Goal: Information Seeking & Learning: Check status

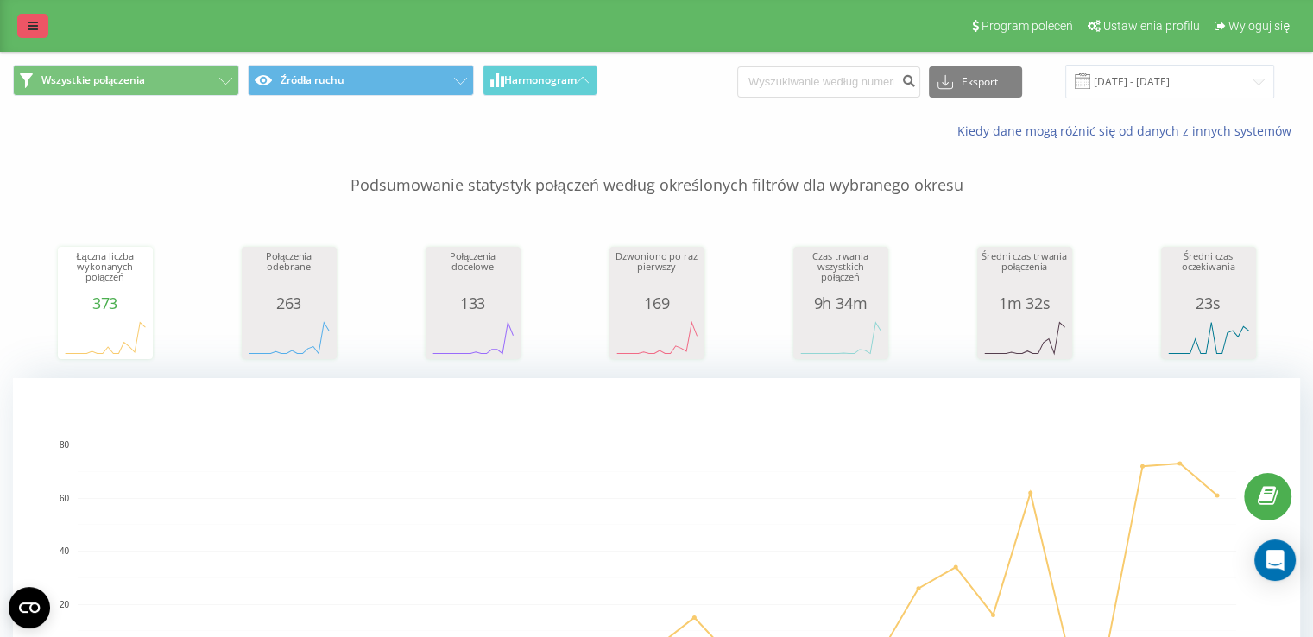
click at [27, 33] on link at bounding box center [32, 26] width 31 height 24
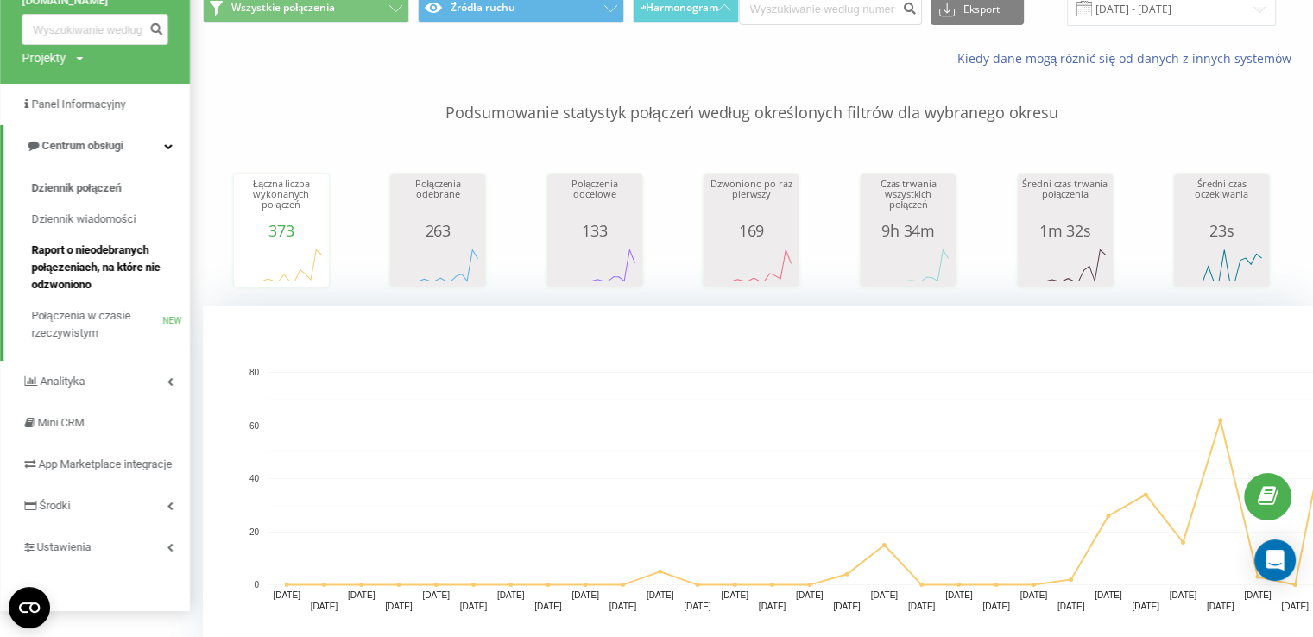
scroll to position [173, 0]
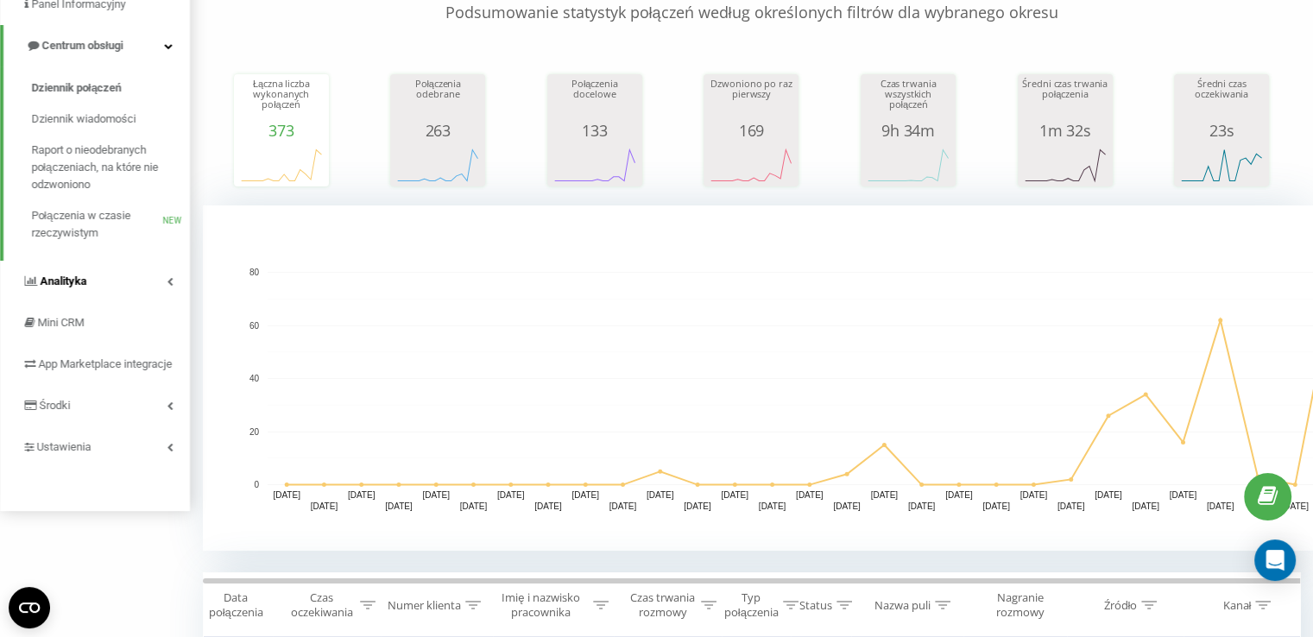
click at [131, 293] on link "Analityka" at bounding box center [95, 281] width 190 height 41
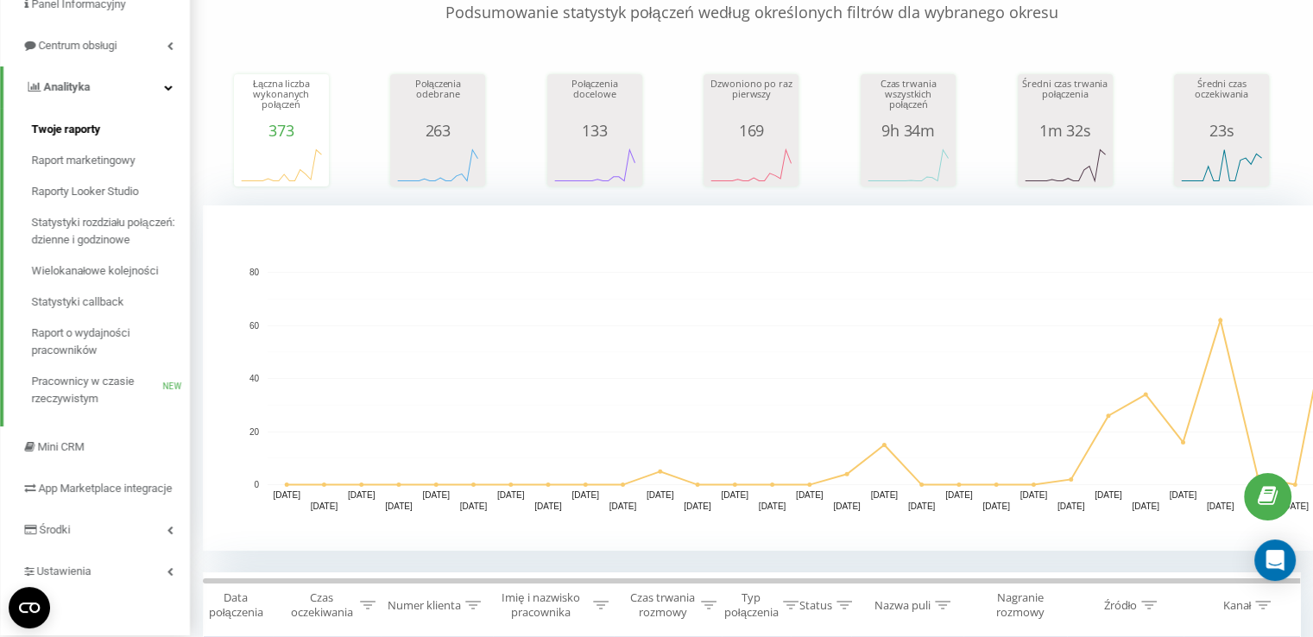
click at [132, 141] on link "Twoje raporty" at bounding box center [110, 129] width 159 height 31
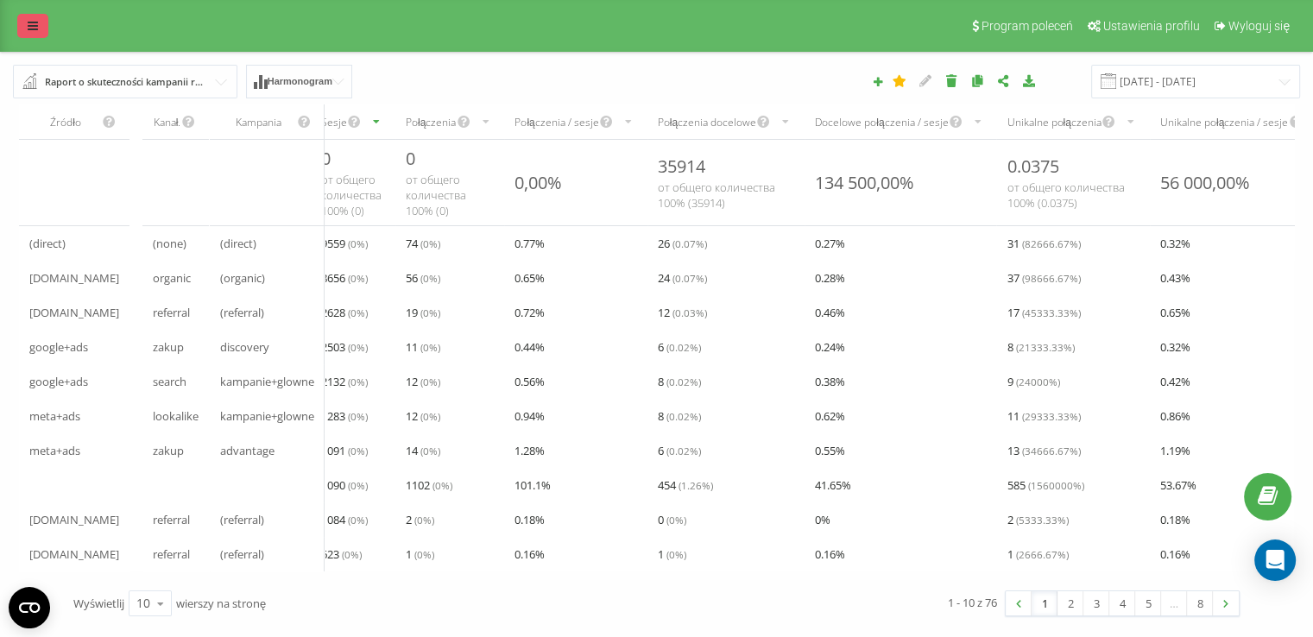
click at [31, 28] on icon at bounding box center [33, 26] width 10 height 12
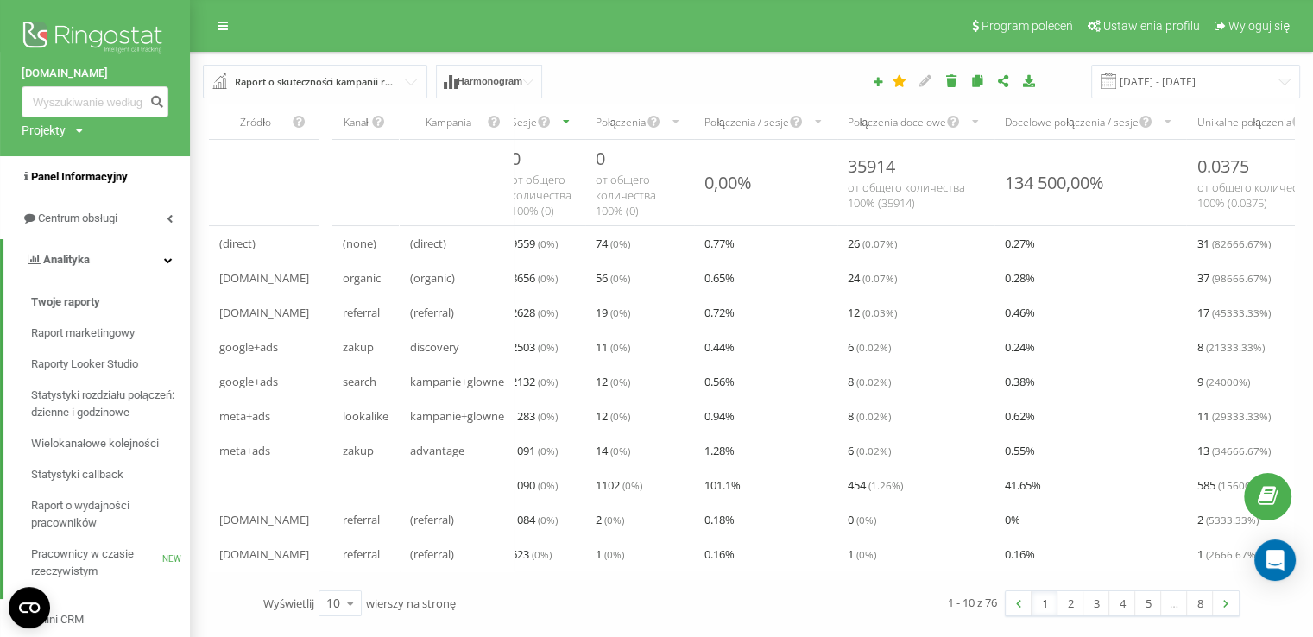
click at [118, 176] on span "Panel Informacyjny" at bounding box center [79, 176] width 97 height 13
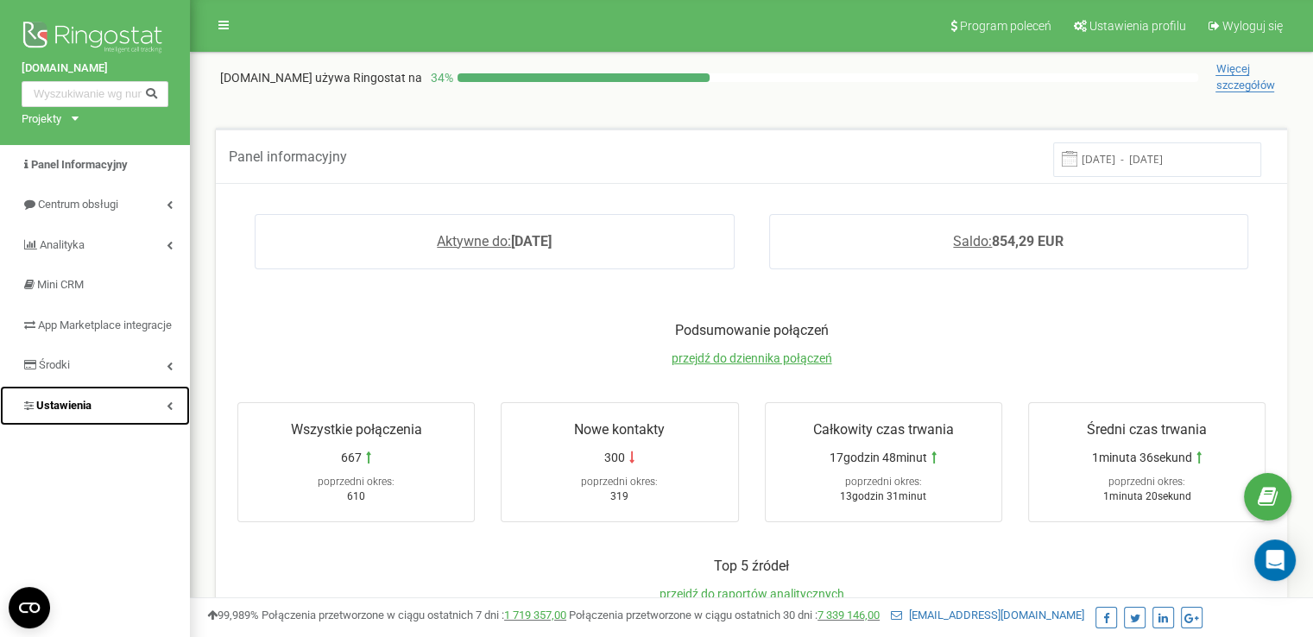
click at [146, 417] on link "Ustawienia" at bounding box center [95, 406] width 190 height 41
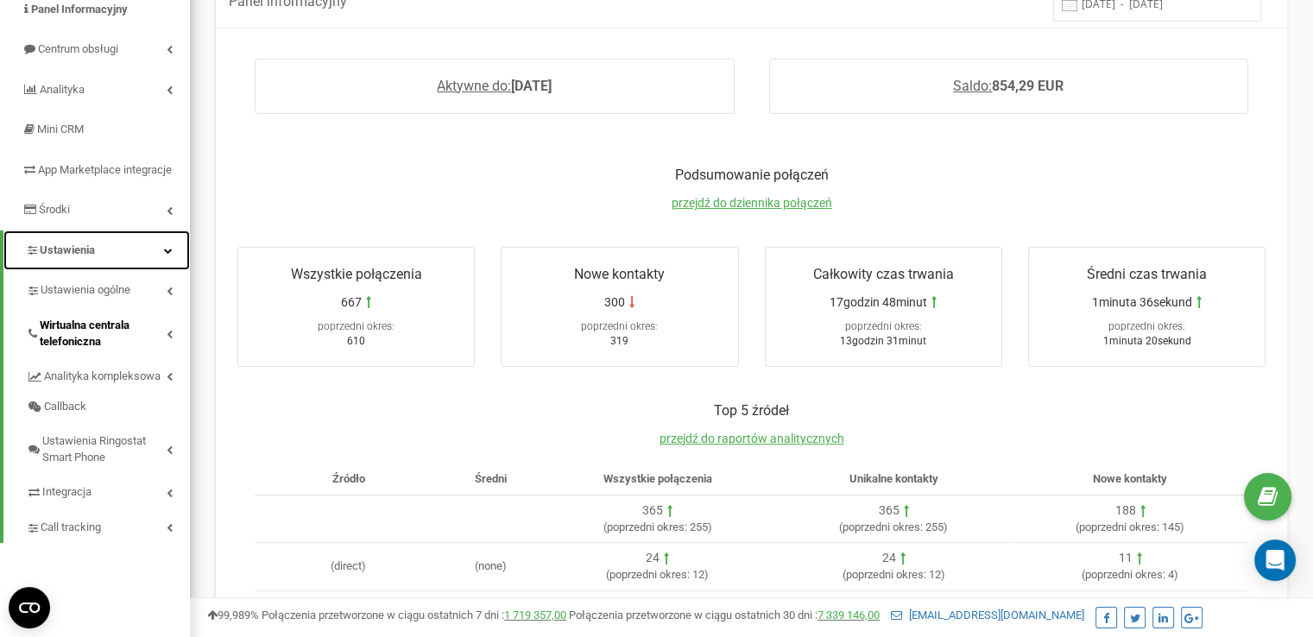
scroll to position [173, 0]
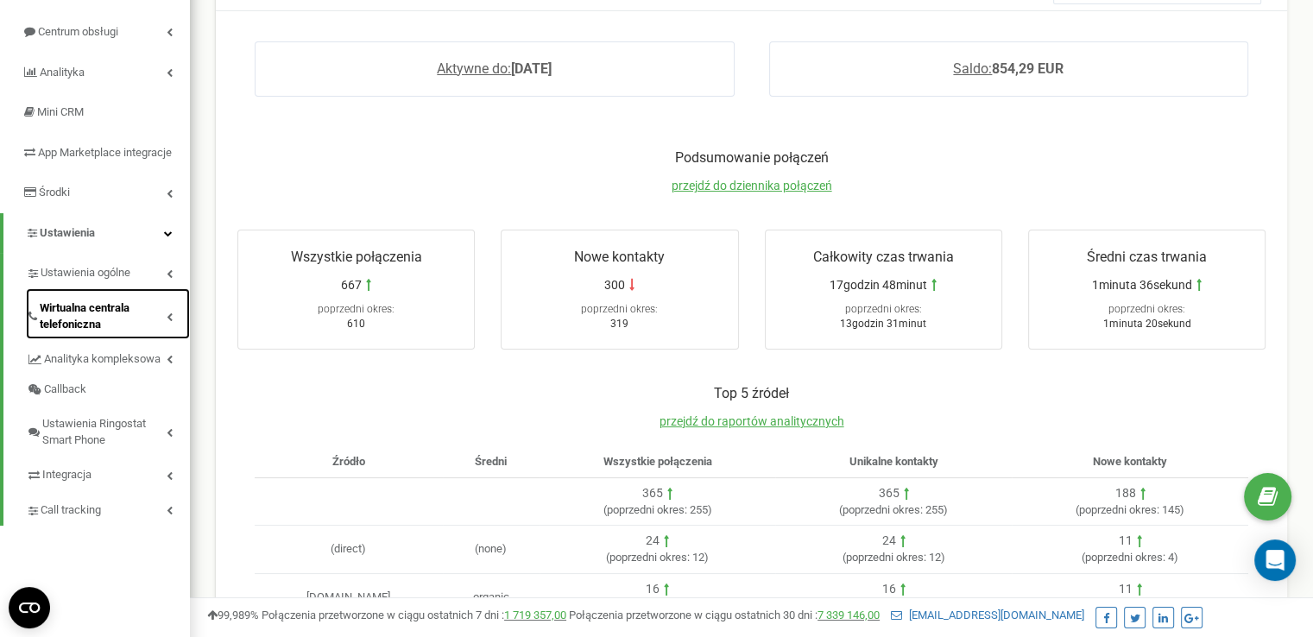
click at [162, 325] on span "Wirtualna centrala telefoniczna" at bounding box center [103, 316] width 127 height 32
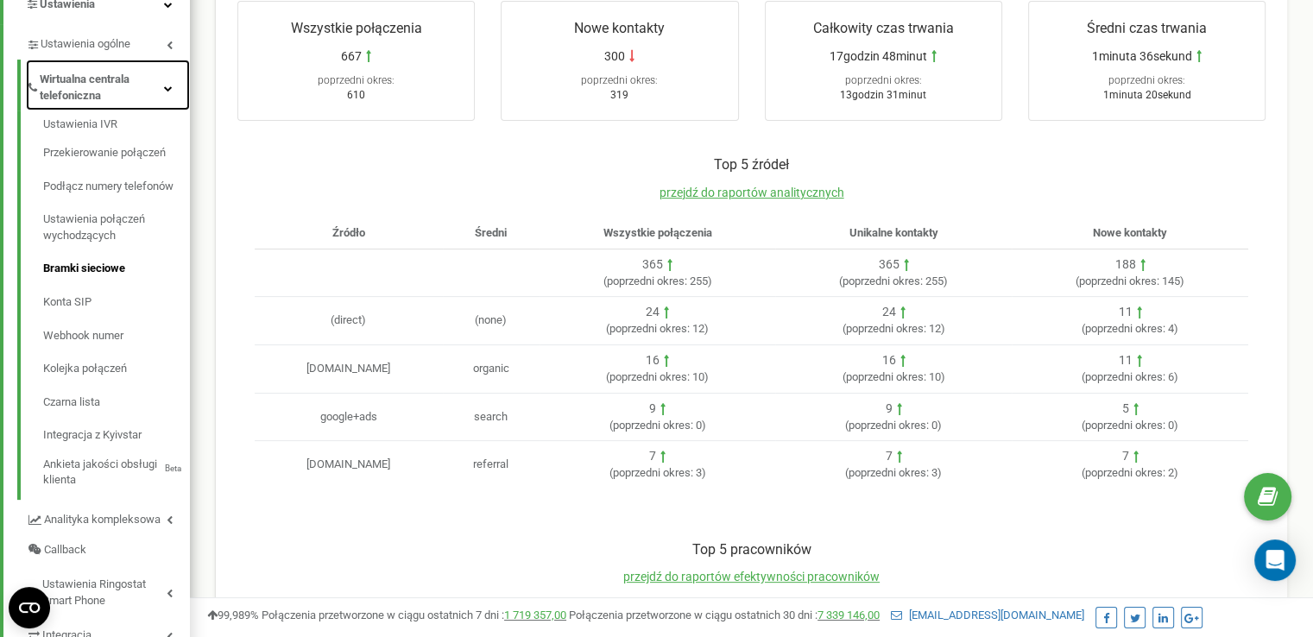
scroll to position [431, 0]
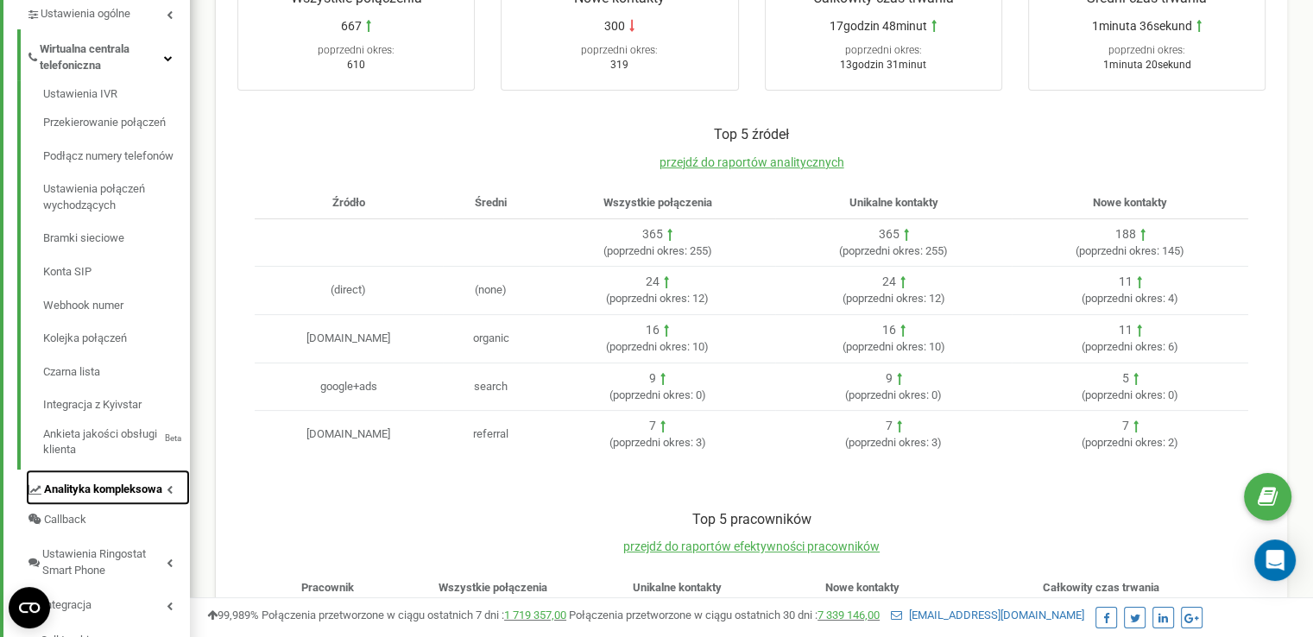
click at [169, 499] on link "Analityka kompleksowa" at bounding box center [108, 486] width 164 height 35
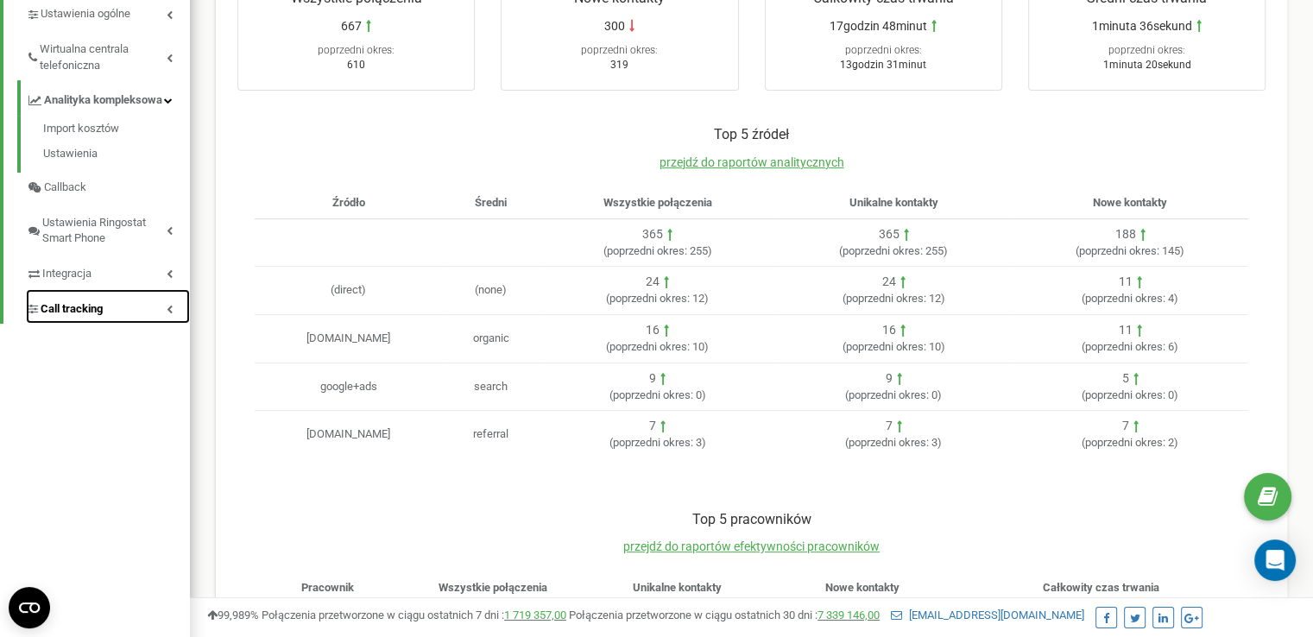
click at [110, 324] on link "Call tracking" at bounding box center [108, 306] width 164 height 35
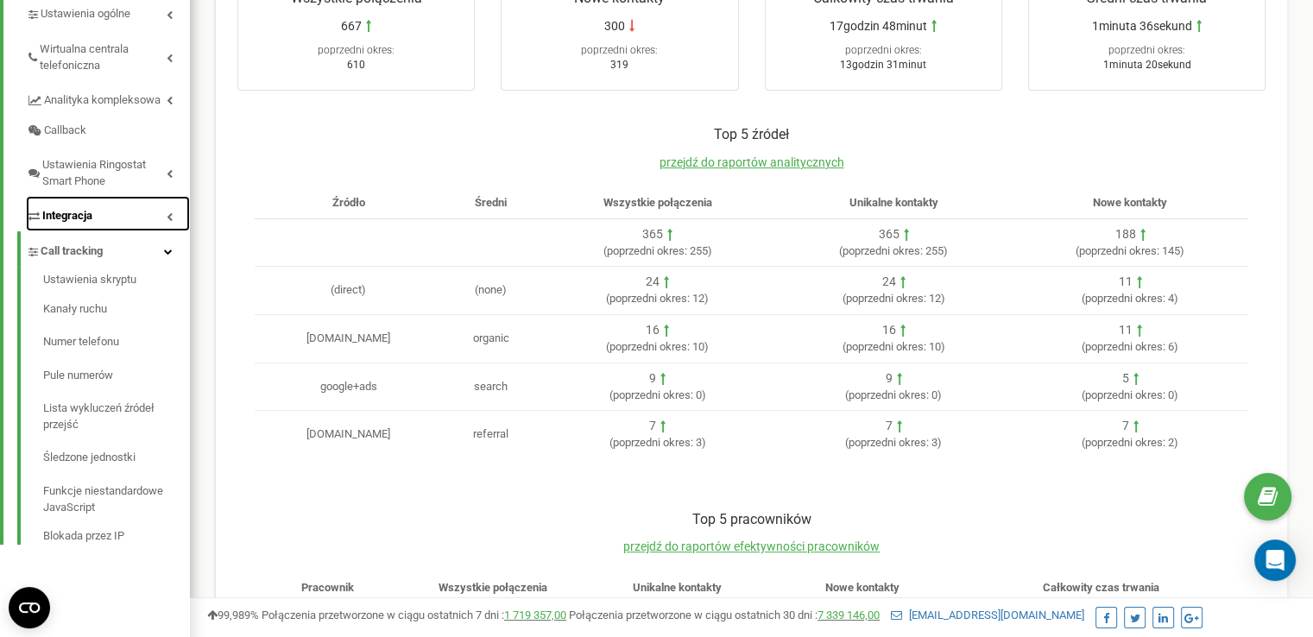
click at [126, 231] on link "Integracja" at bounding box center [108, 213] width 164 height 35
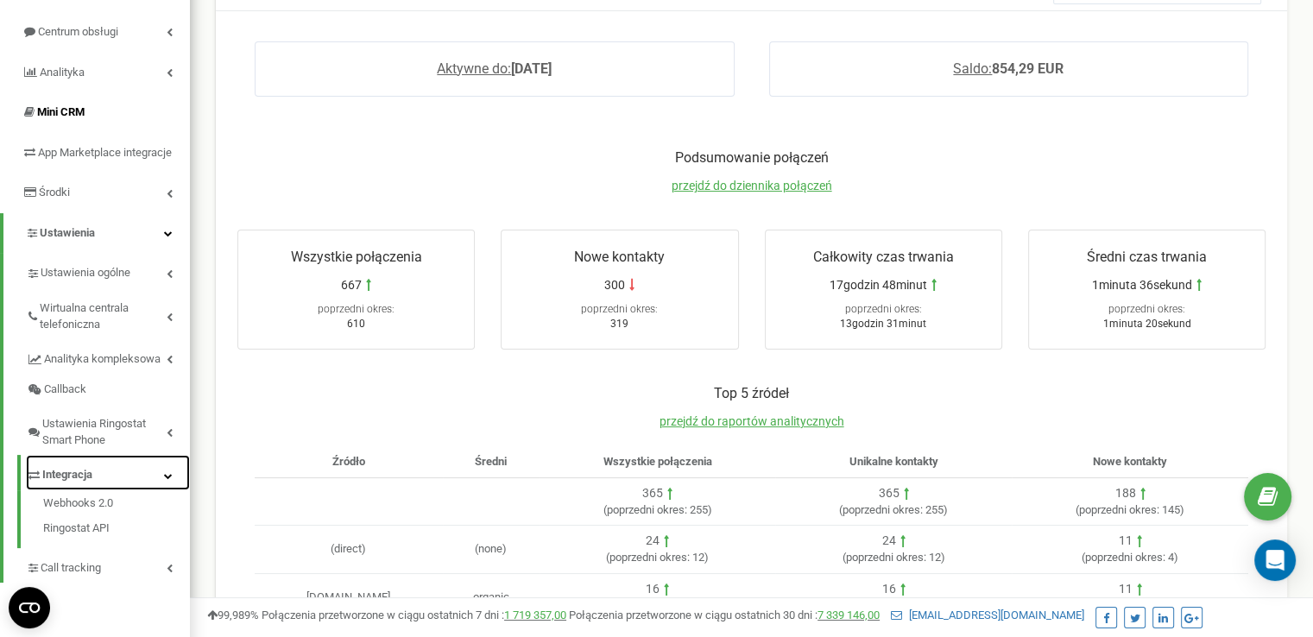
scroll to position [86, 0]
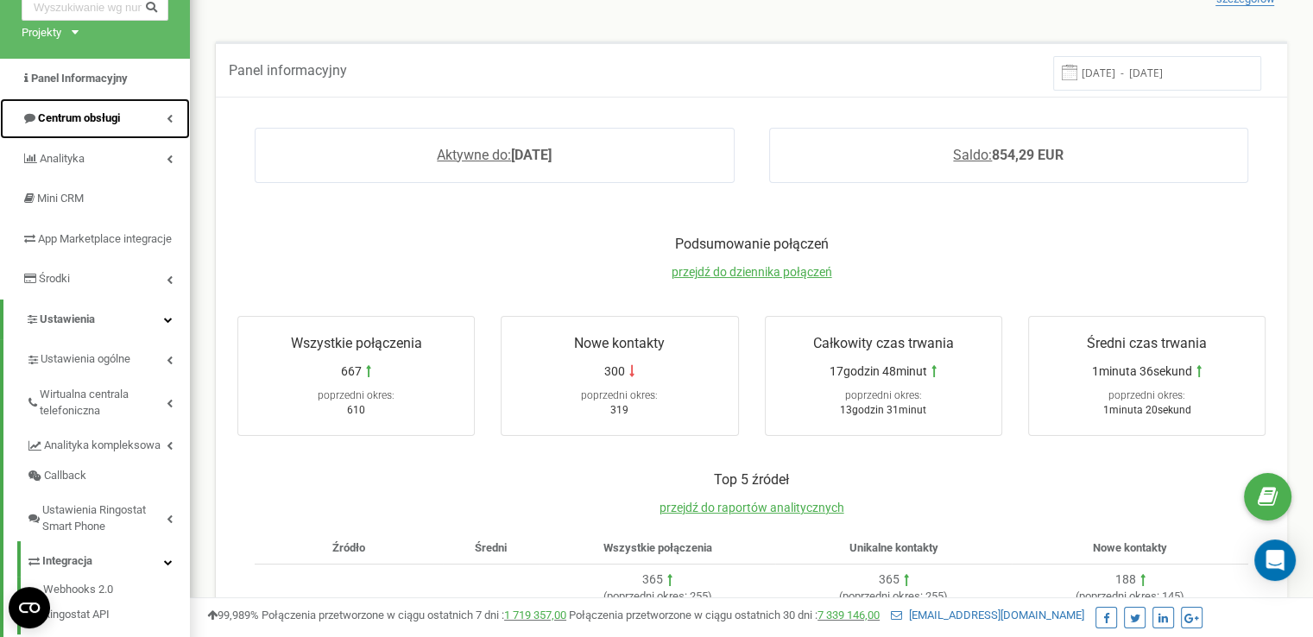
click at [143, 114] on link "Centrum obsługi" at bounding box center [95, 118] width 190 height 41
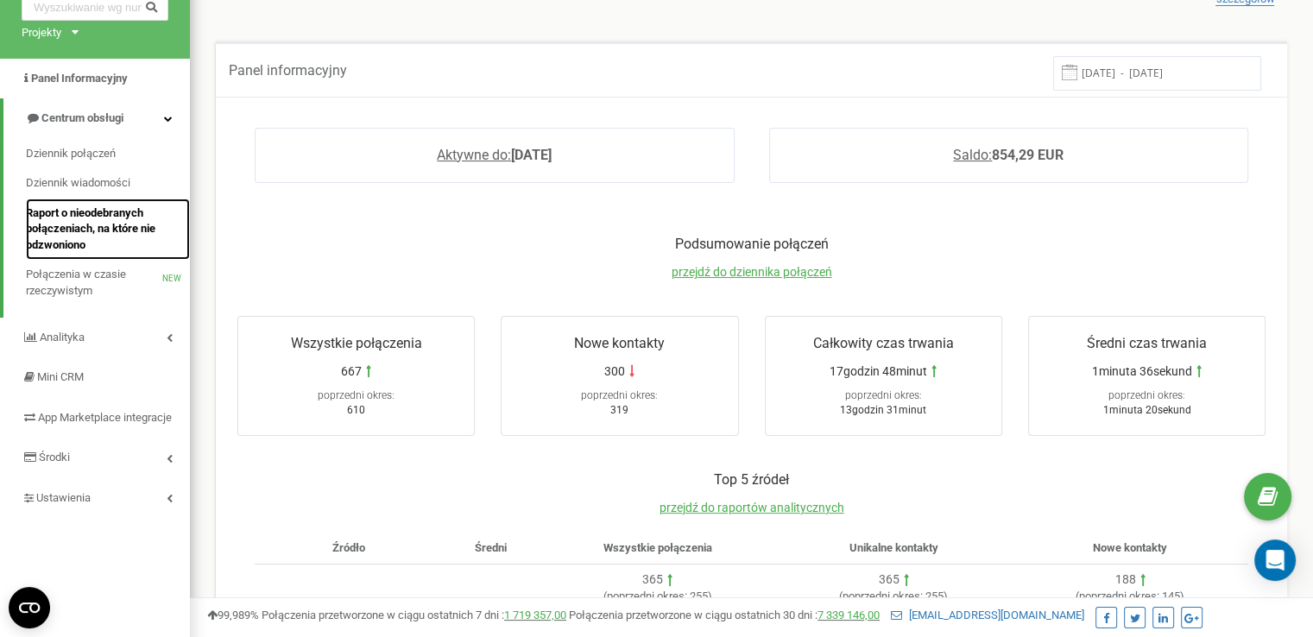
click at [131, 224] on span "Raport o nieodebranych połączeniach, na które nie odzwoniono" at bounding box center [103, 229] width 155 height 48
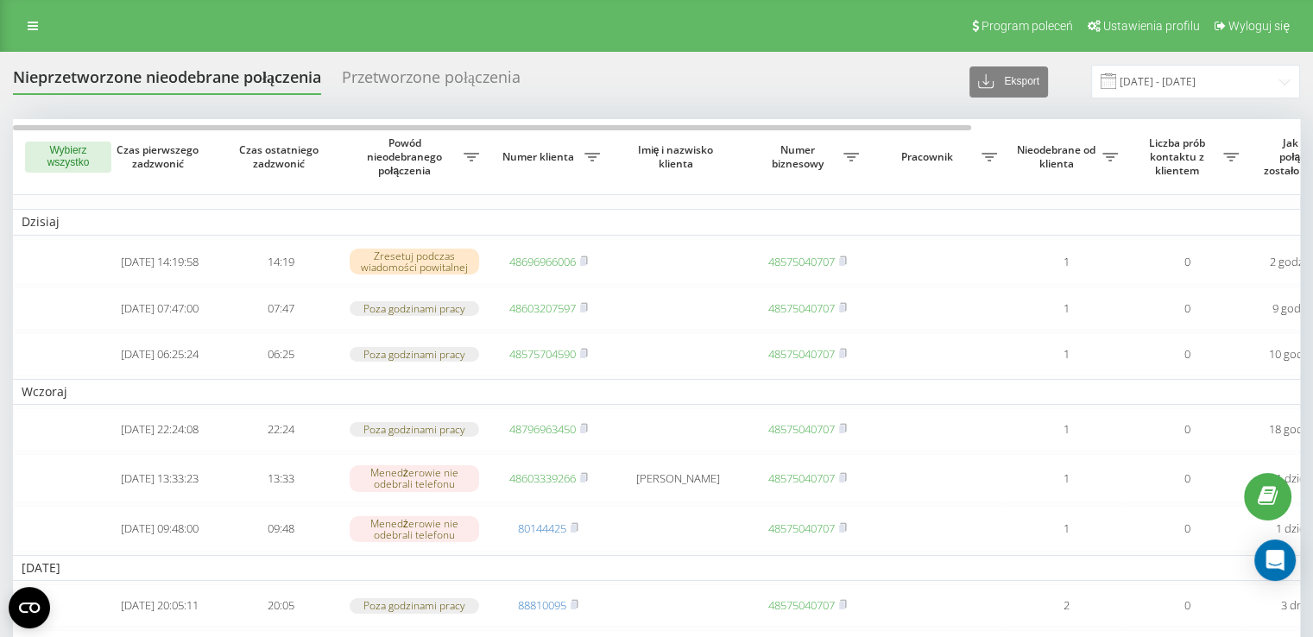
click at [79, 167] on button "Wybierz wszystko" at bounding box center [68, 157] width 86 height 31
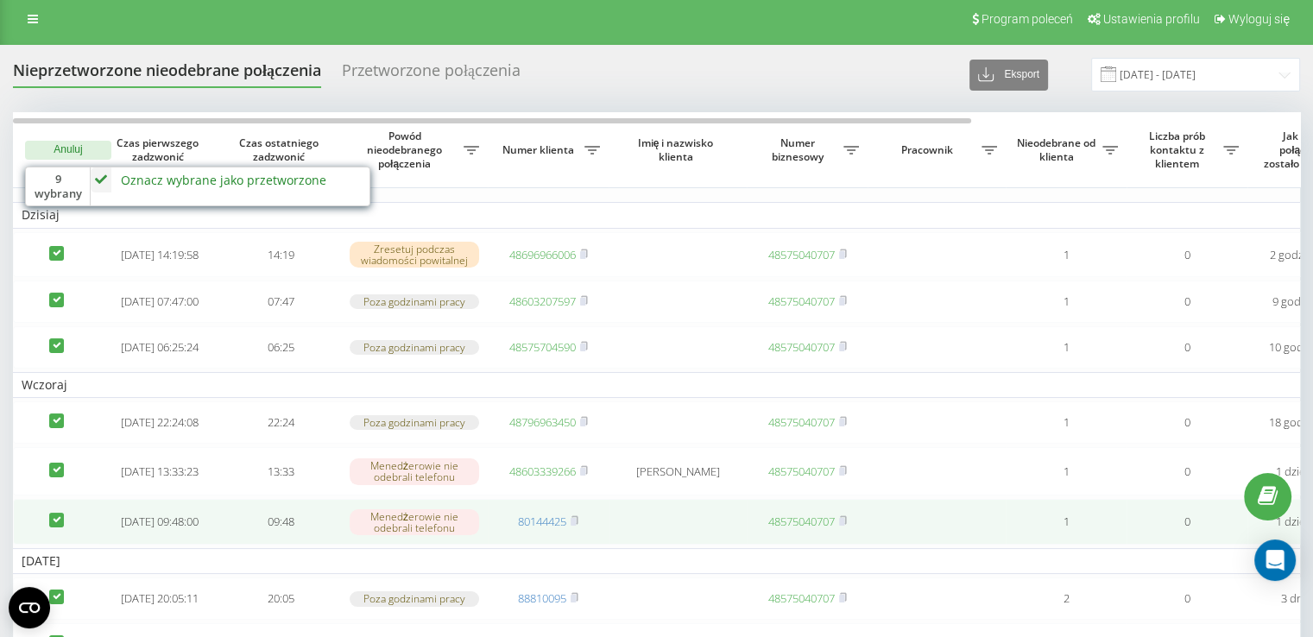
scroll to position [423, 0]
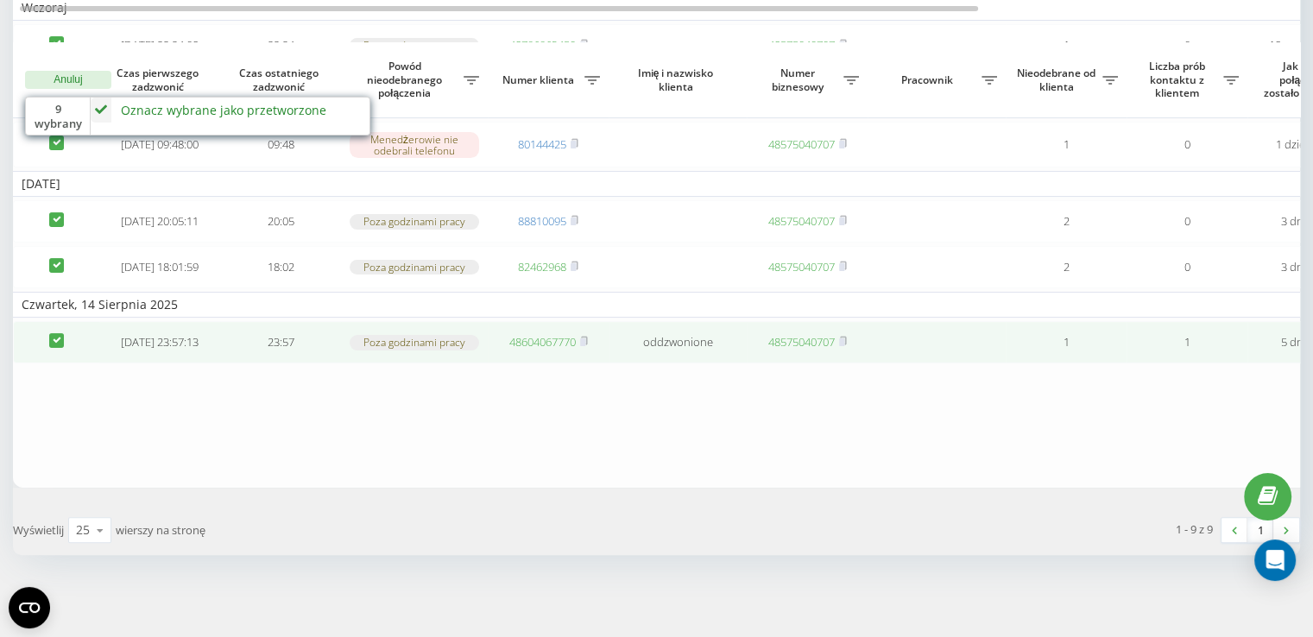
click at [47, 336] on td at bounding box center [56, 342] width 86 height 42
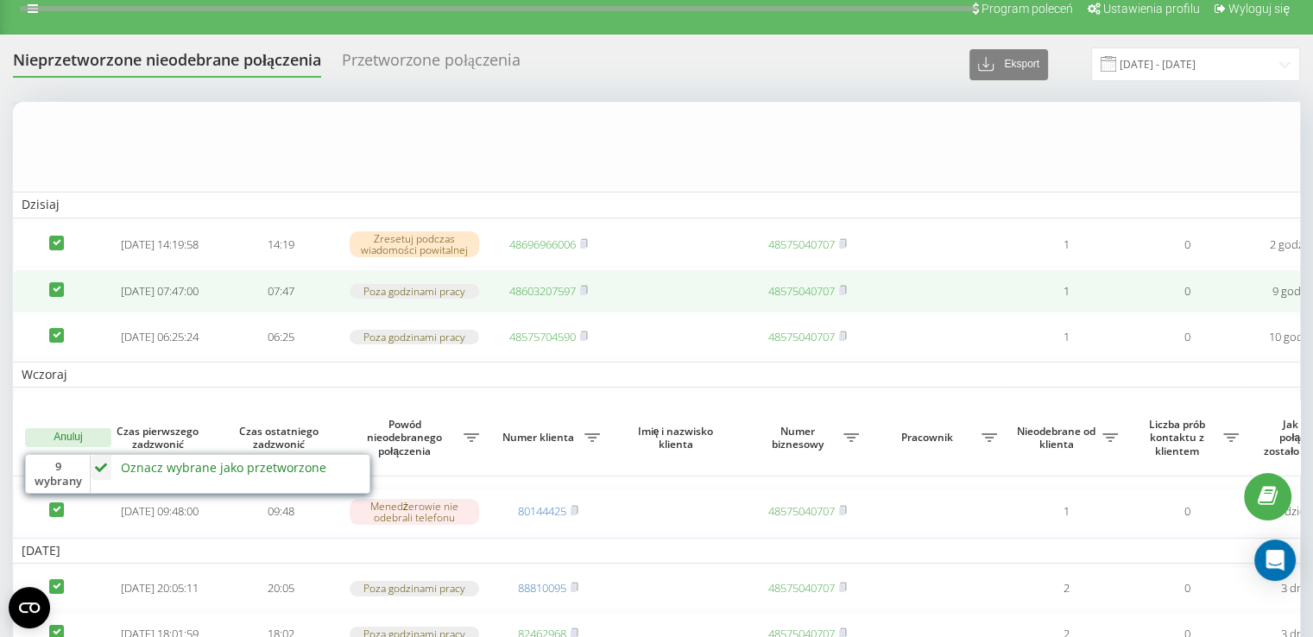
scroll to position [0, 0]
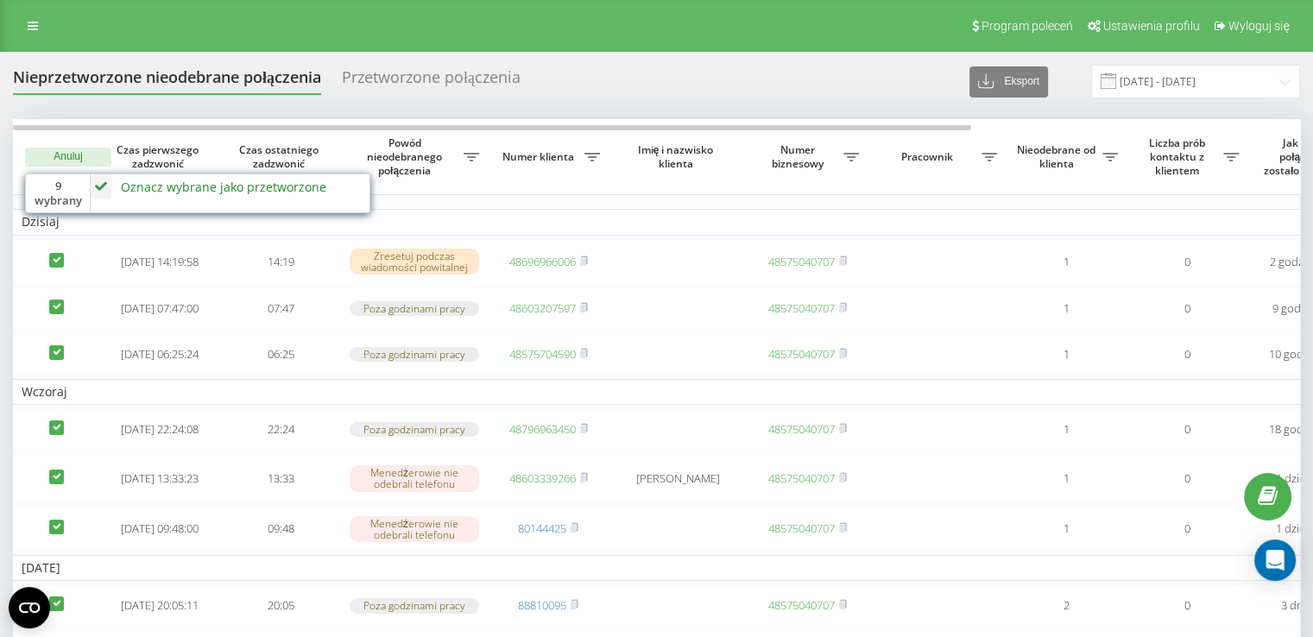
click at [79, 191] on div "9 wybrany" at bounding box center [58, 193] width 65 height 38
click at [104, 184] on icon at bounding box center [101, 186] width 21 height 25
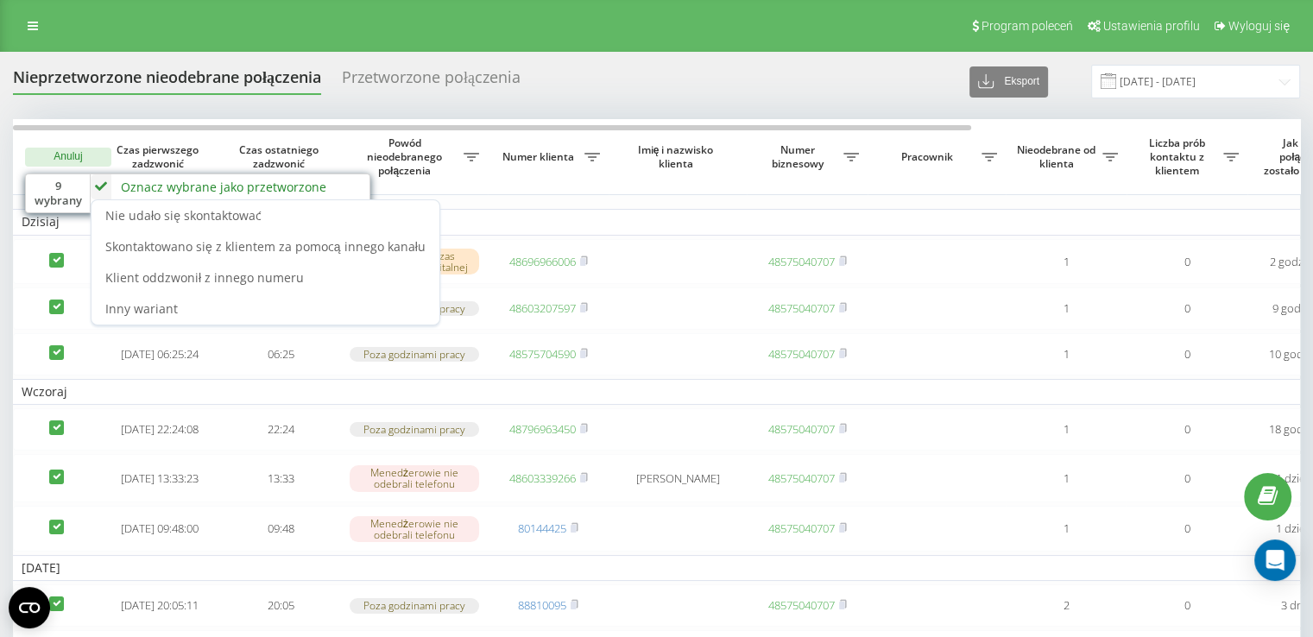
click at [85, 160] on button "Anuluj" at bounding box center [68, 157] width 86 height 19
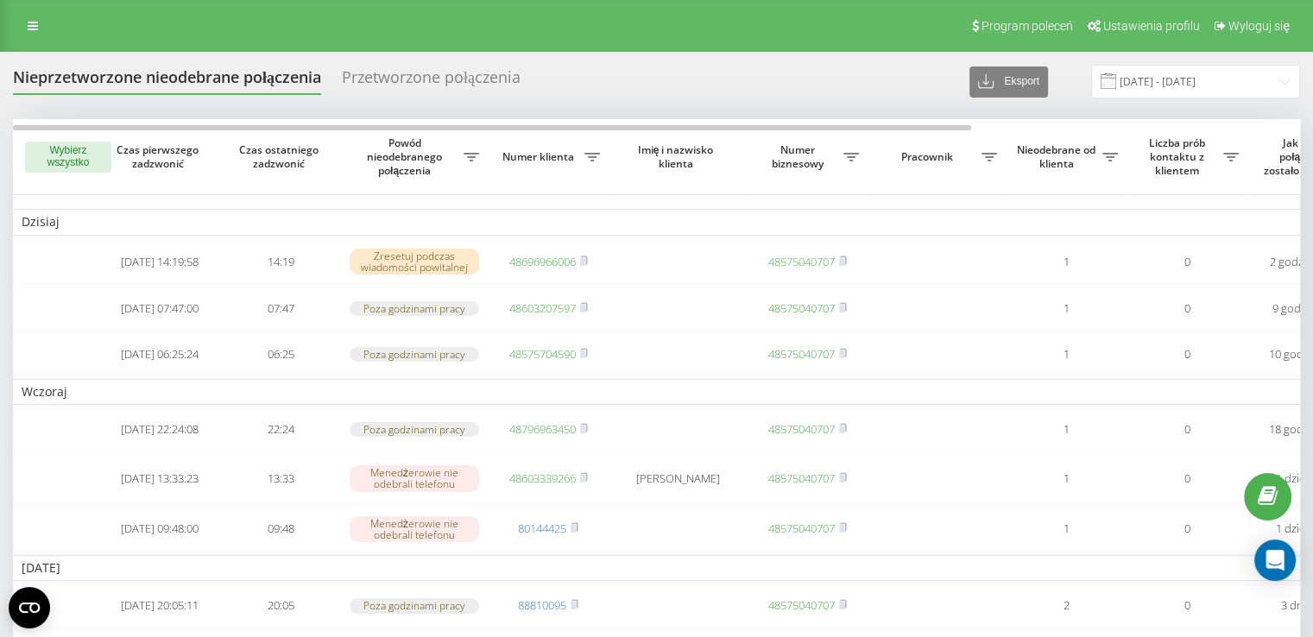
click at [76, 156] on button "Wybierz wszystko" at bounding box center [68, 157] width 86 height 31
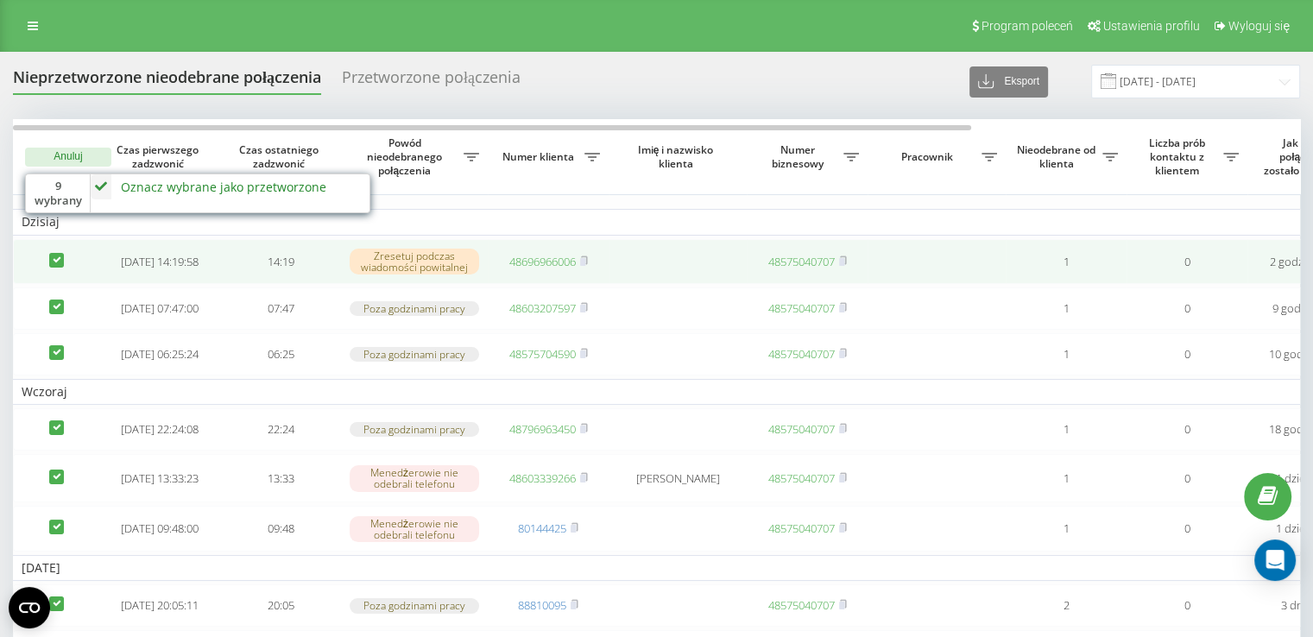
drag, startPoint x: 60, startPoint y: 253, endPoint x: 59, endPoint y: 285, distance: 32.0
click at [60, 253] on label at bounding box center [56, 253] width 15 height 0
checkbox input "false"
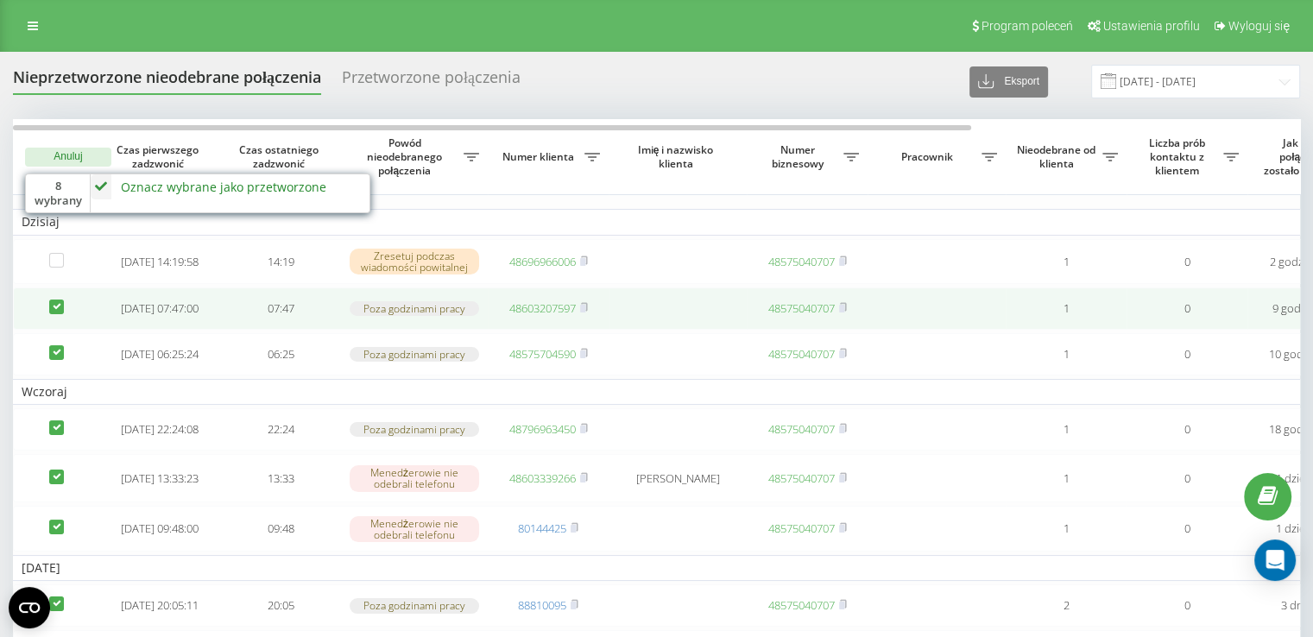
drag, startPoint x: 59, startPoint y: 317, endPoint x: 57, endPoint y: 332, distance: 15.6
click at [58, 299] on label at bounding box center [56, 299] width 15 height 0
checkbox input "false"
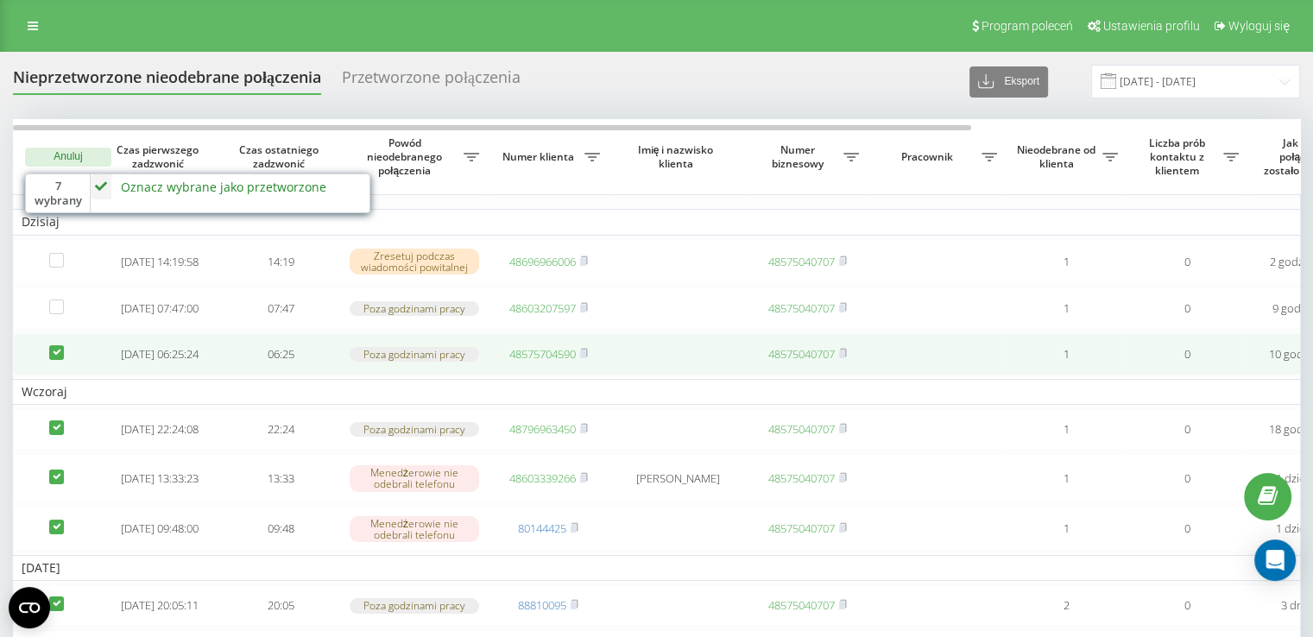
click at [55, 345] on label at bounding box center [56, 345] width 15 height 0
checkbox input "false"
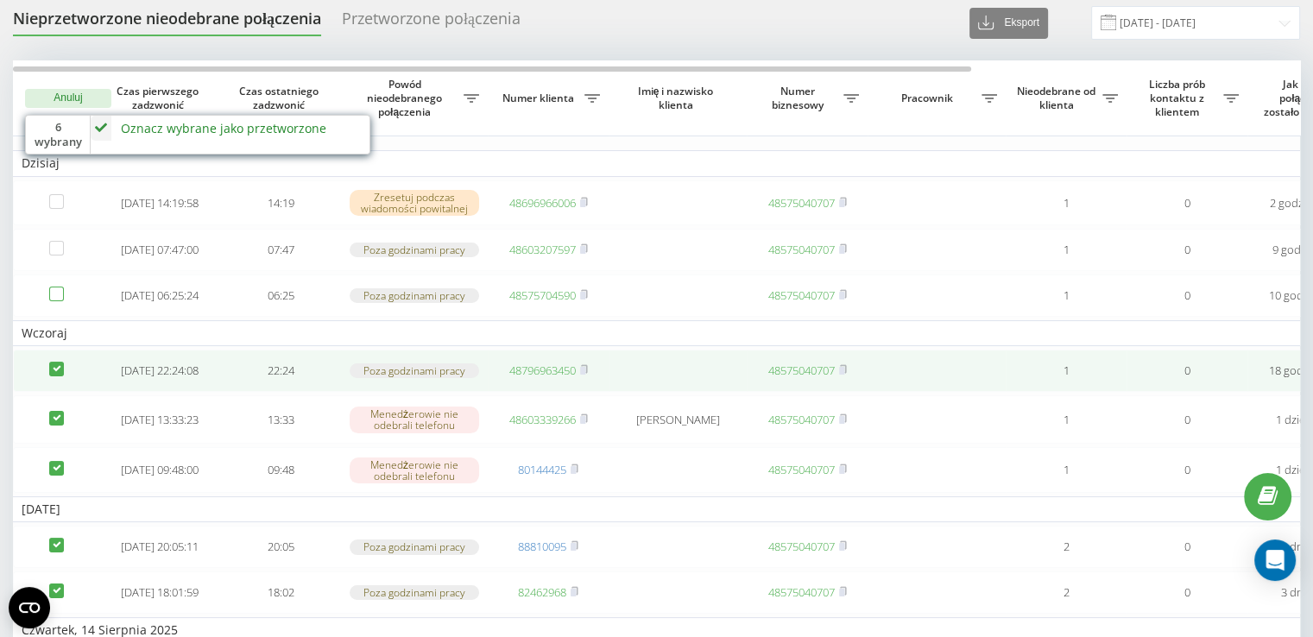
scroll to position [86, 0]
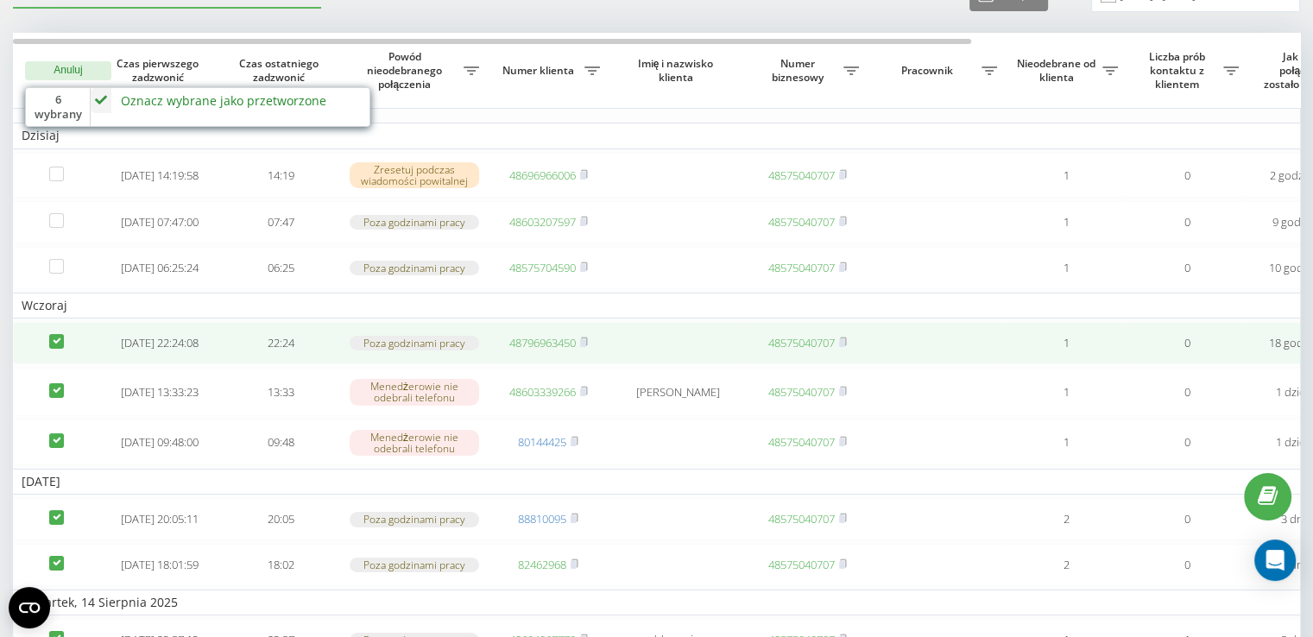
click at [54, 334] on label at bounding box center [56, 334] width 15 height 0
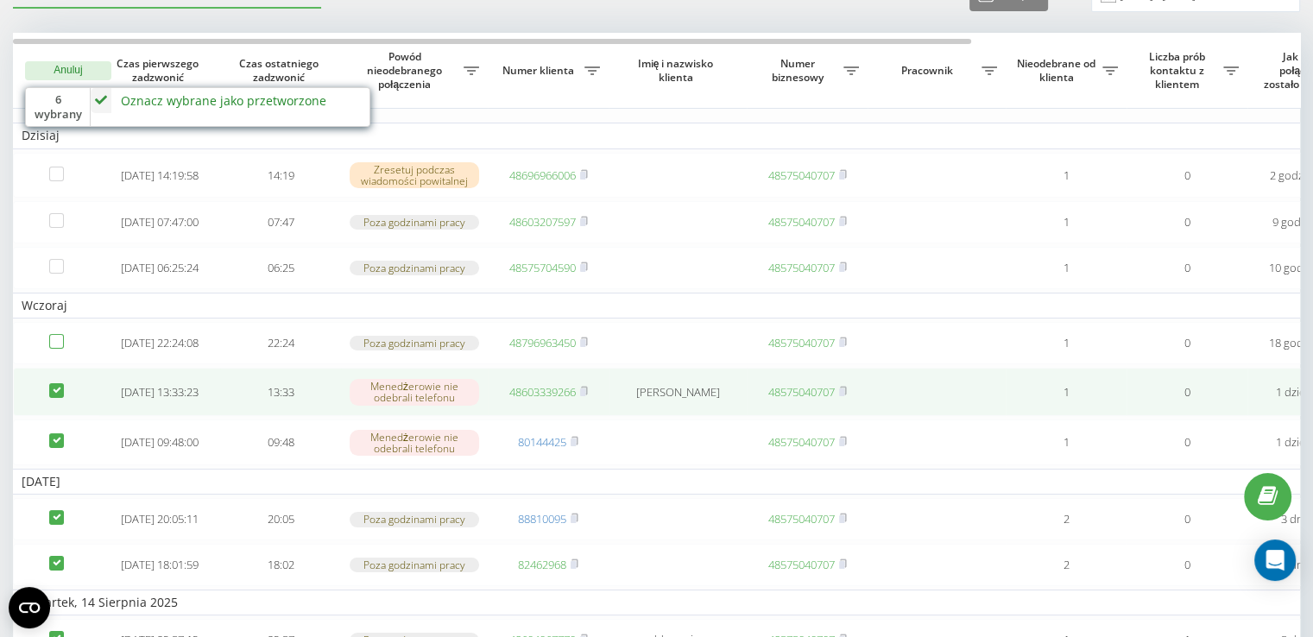
checkbox input "false"
click at [51, 383] on label at bounding box center [56, 383] width 15 height 0
checkbox input "false"
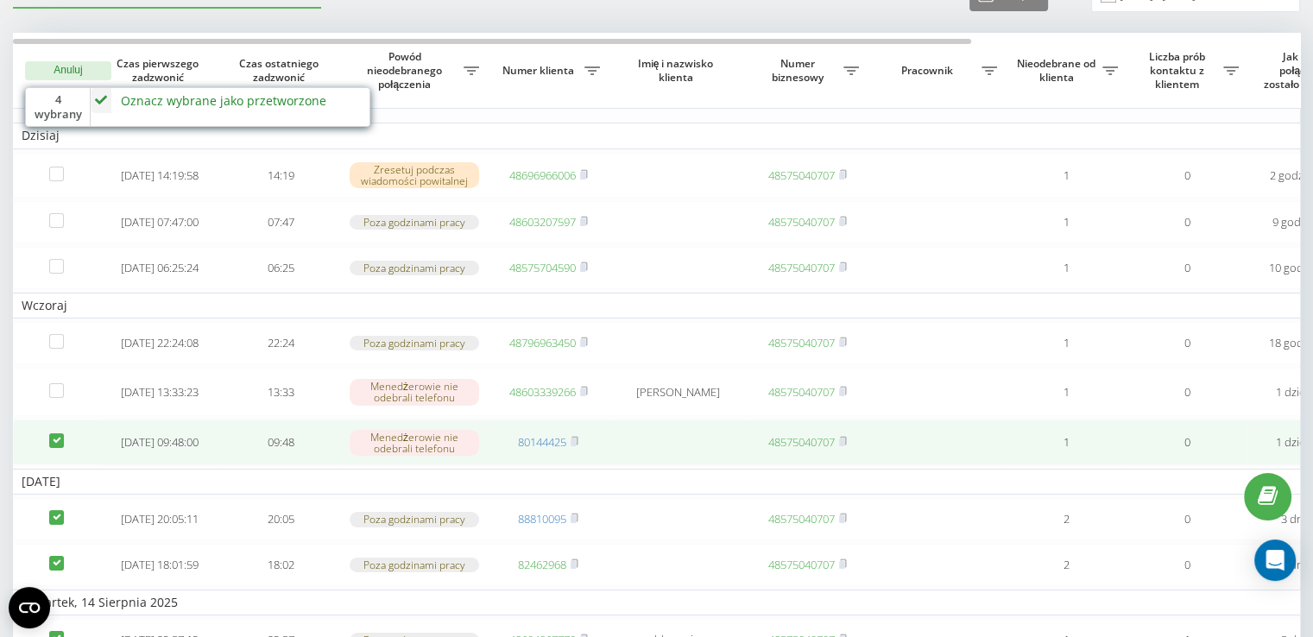
click at [53, 433] on label at bounding box center [56, 433] width 15 height 0
checkbox input "false"
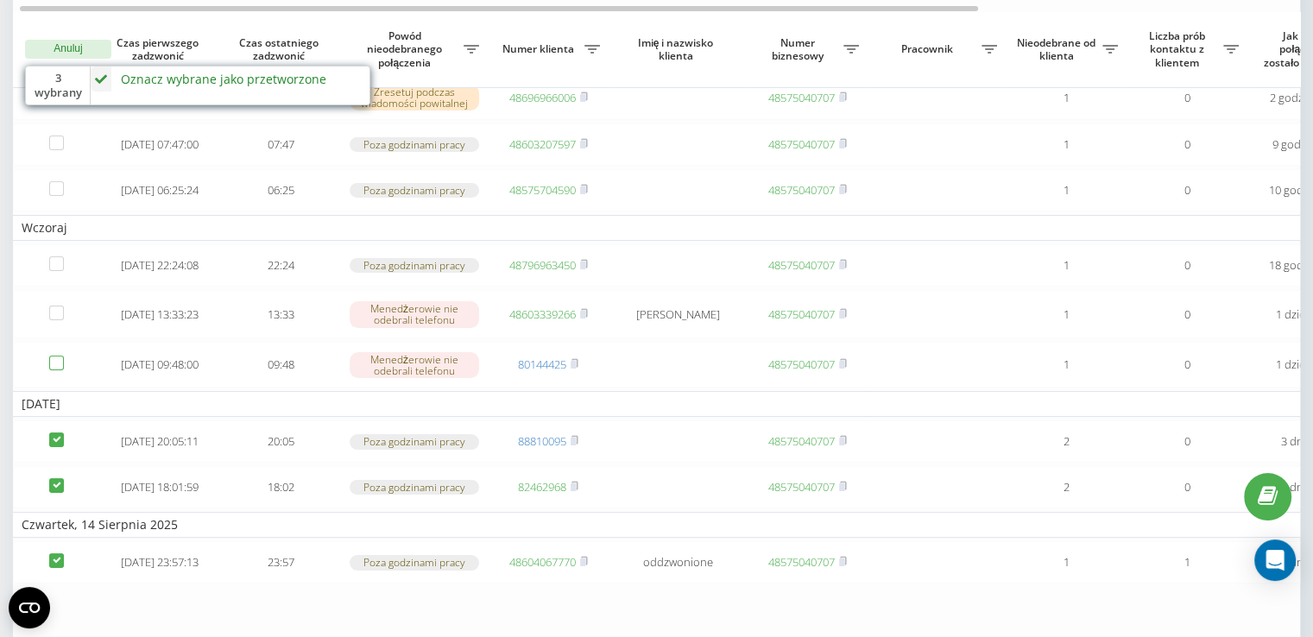
scroll to position [173, 0]
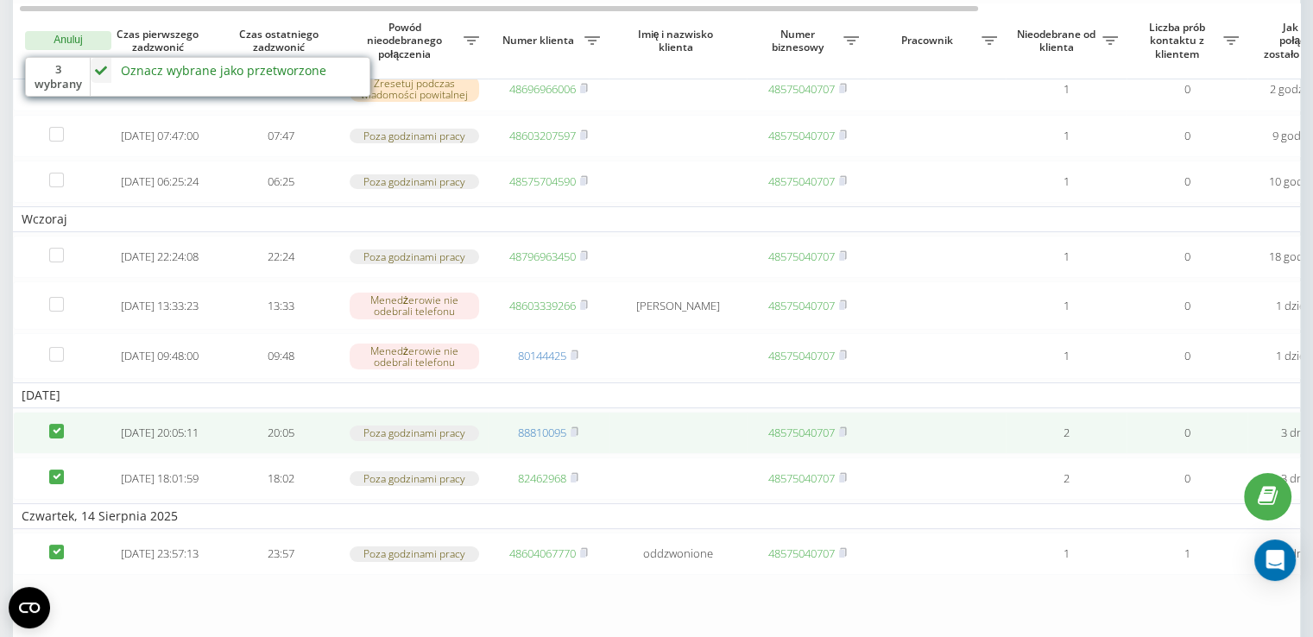
click at [55, 443] on td at bounding box center [56, 433] width 86 height 42
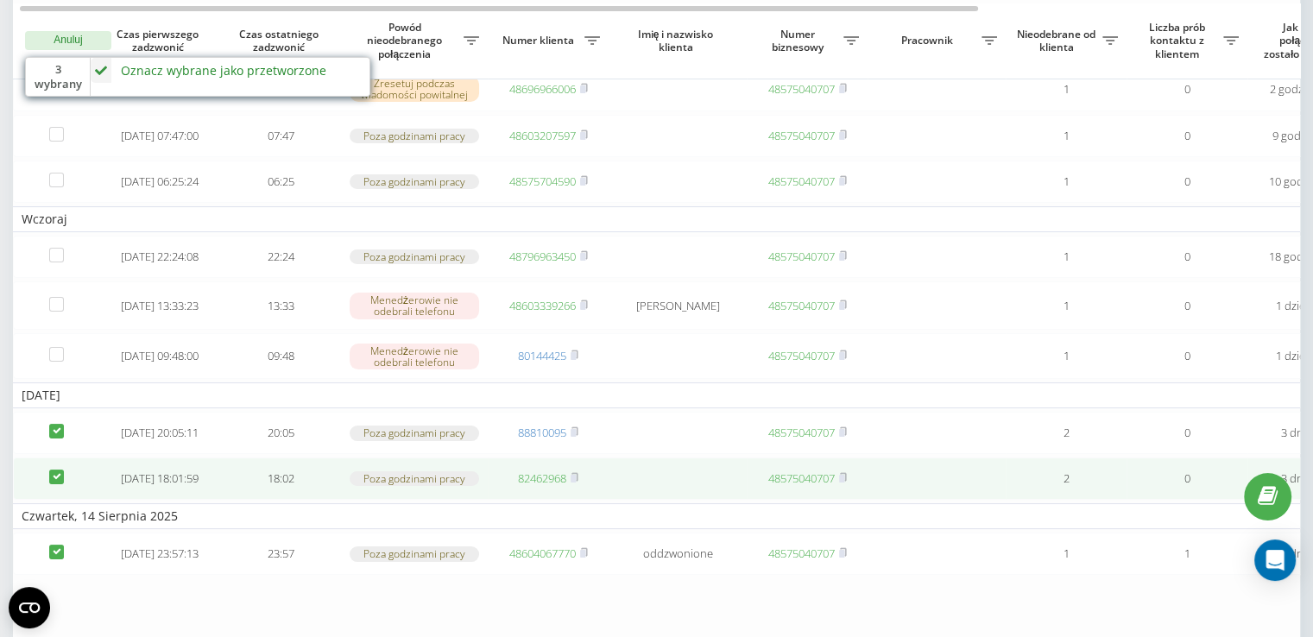
click at [59, 469] on label at bounding box center [56, 469] width 15 height 0
checkbox input "false"
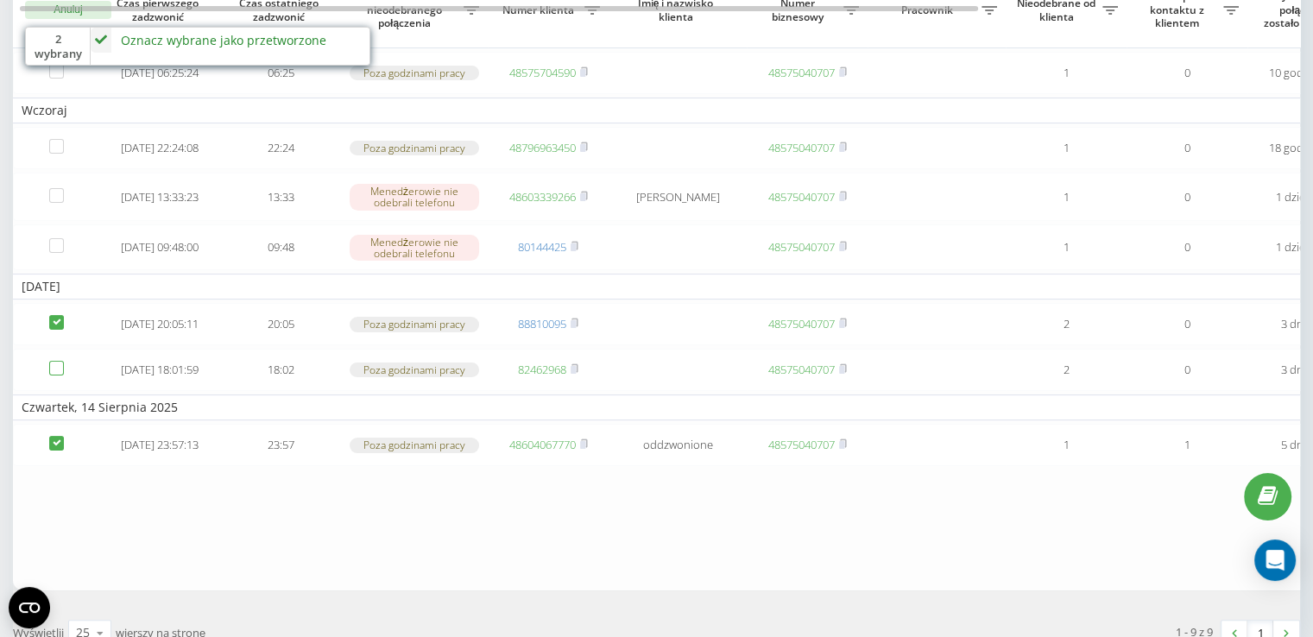
scroll to position [250, 0]
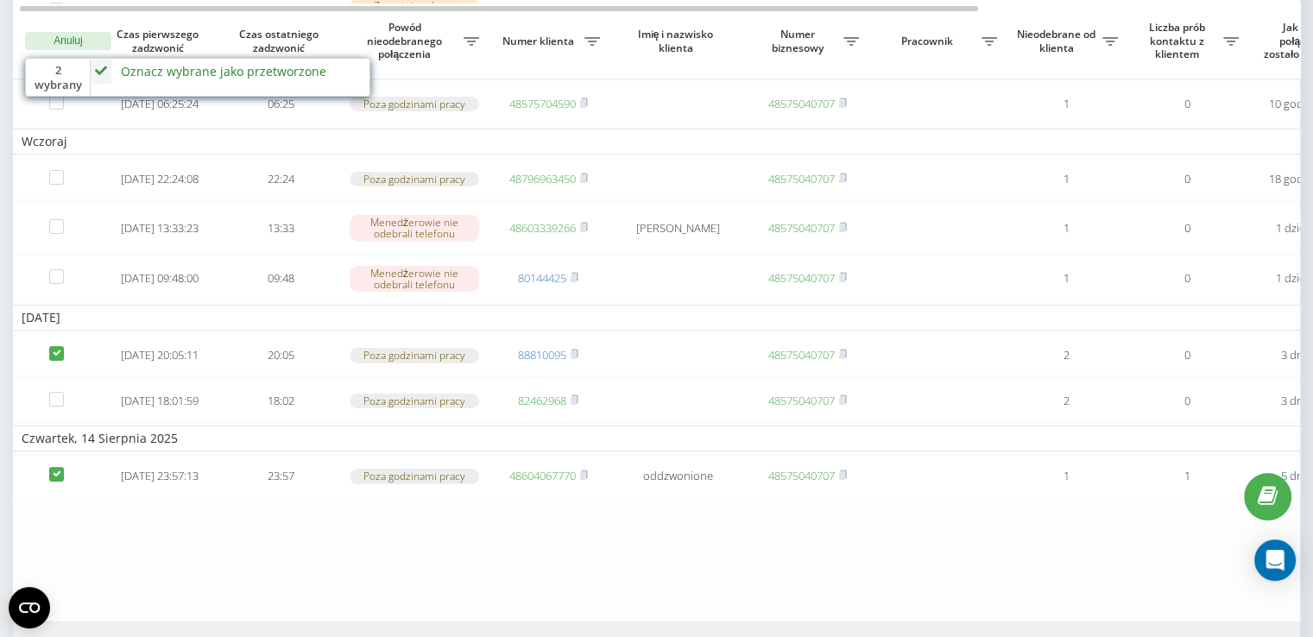
click at [226, 64] on div "Oznacz wybrane jako przetworzone" at bounding box center [223, 71] width 205 height 16
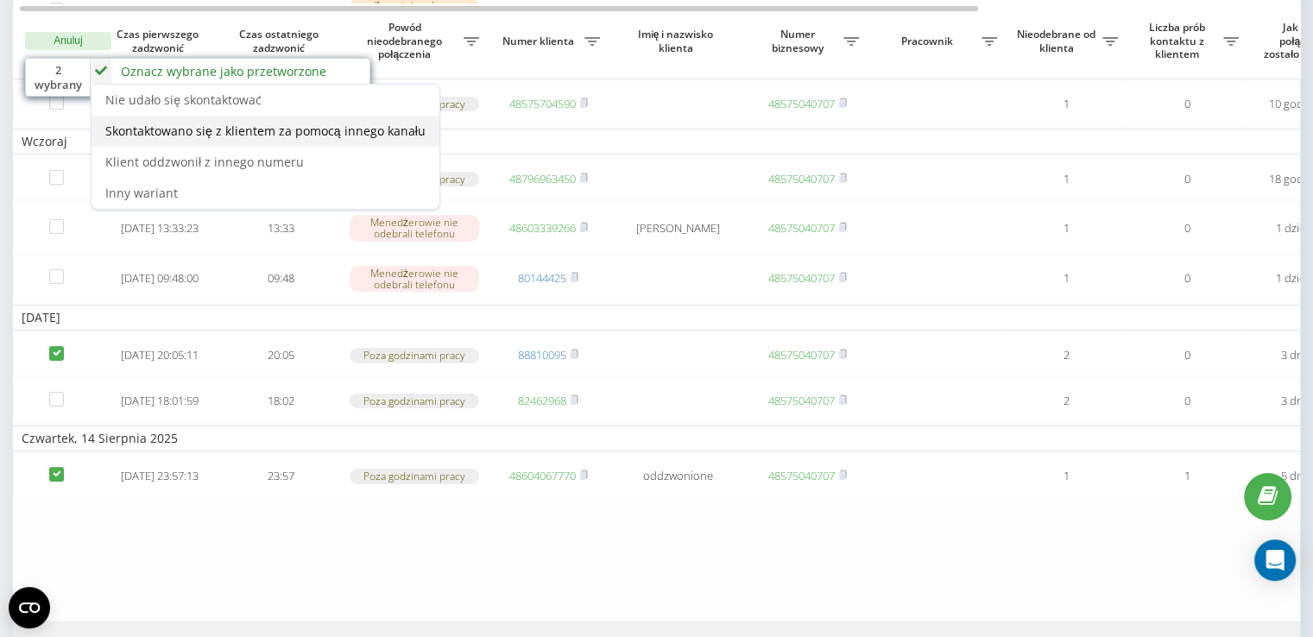
click at [322, 130] on span "Skontaktowano się z klientem za pomocą innego kanału" at bounding box center [265, 131] width 320 height 16
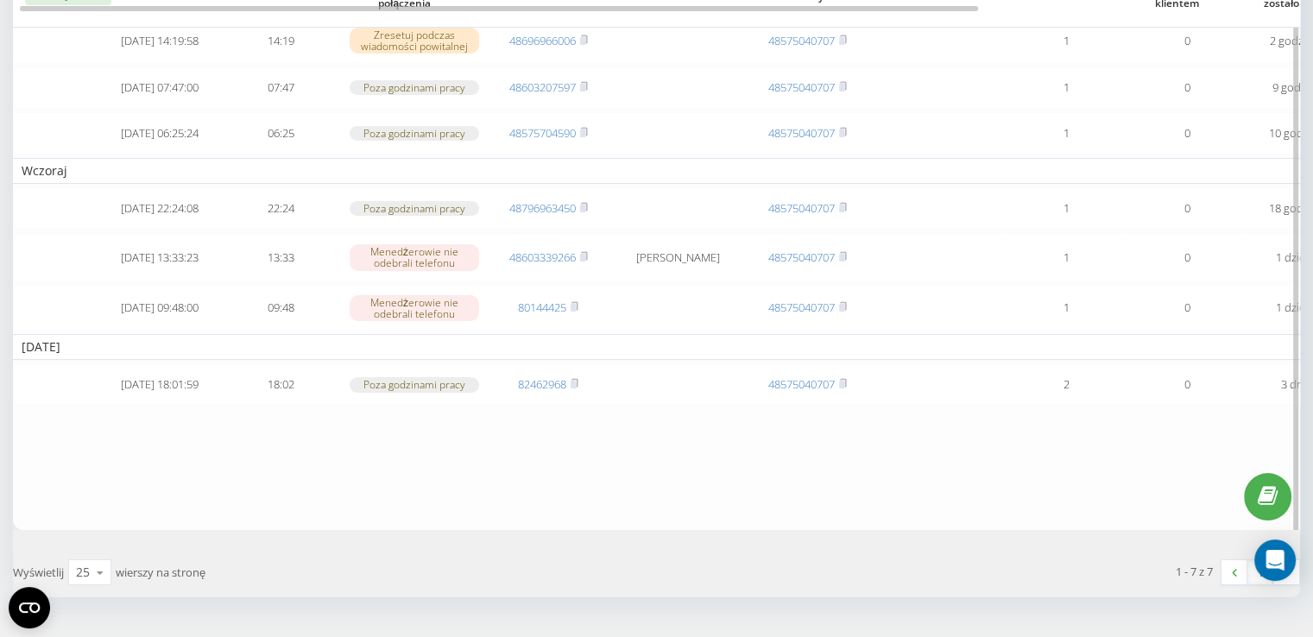
scroll to position [291, 0]
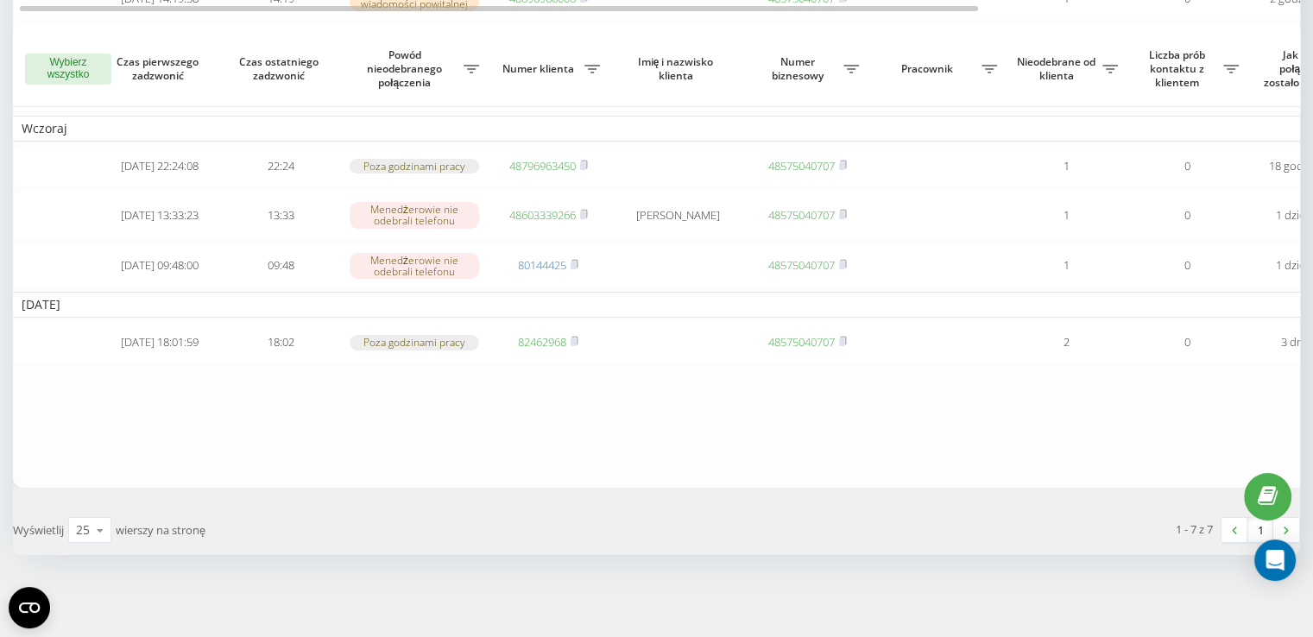
click at [497, 498] on div "Wybierz wszystko Czas pierwszego zadzwonić Czas ostatniego zadzwonić Powód nieo…" at bounding box center [656, 205] width 1287 height 699
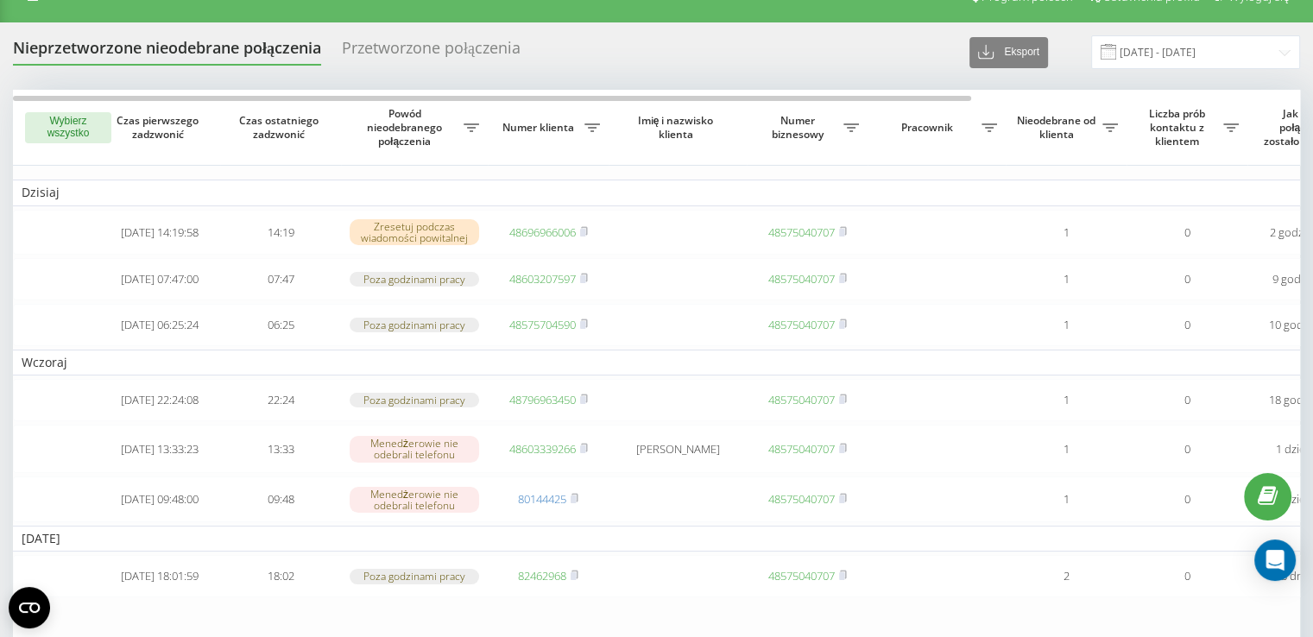
scroll to position [0, 0]
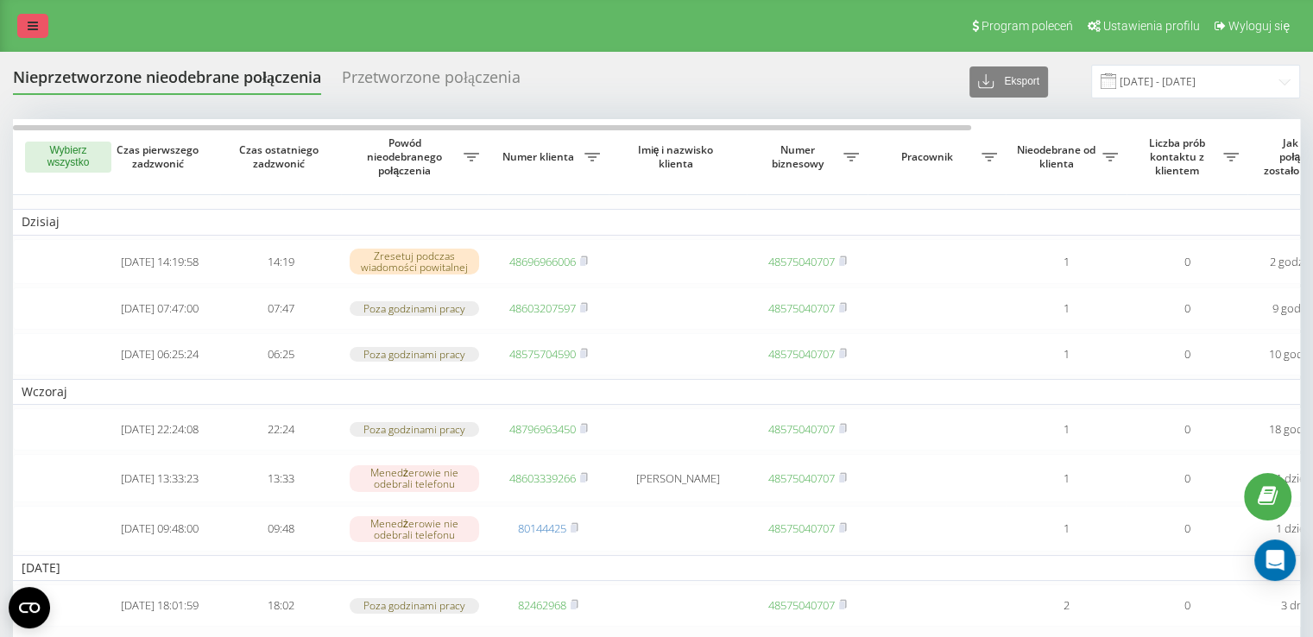
click at [43, 35] on link at bounding box center [32, 26] width 31 height 24
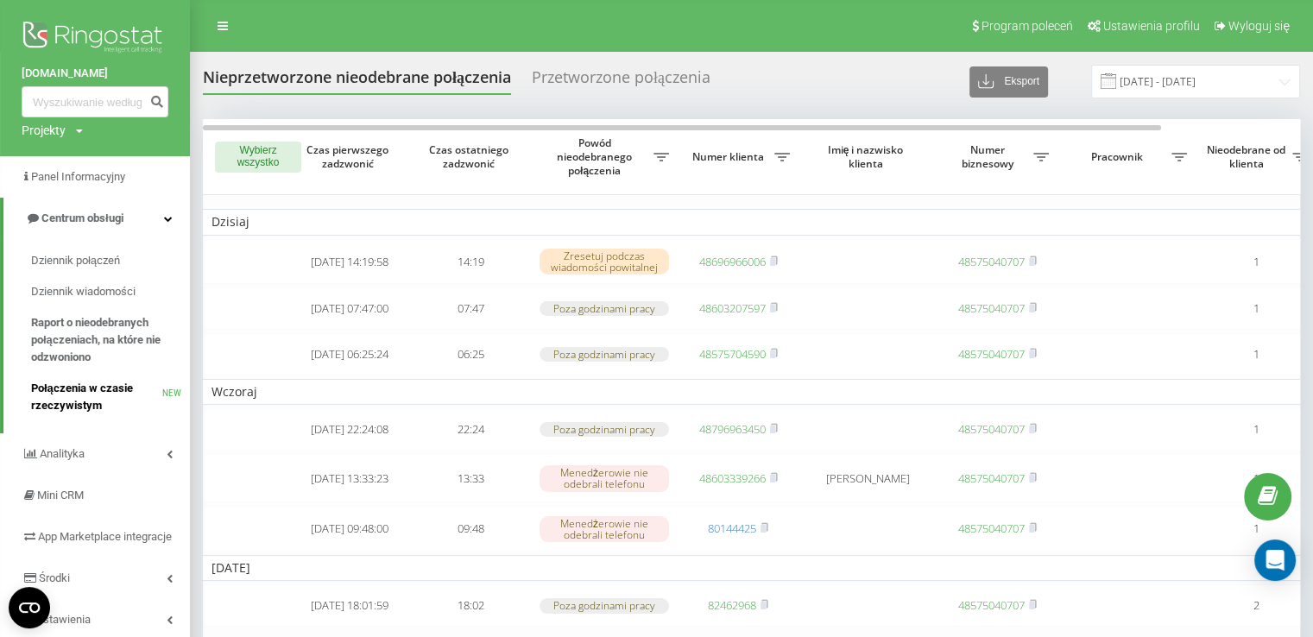
click at [117, 406] on span "Połączenia w czasie rzeczywistym" at bounding box center [96, 397] width 131 height 35
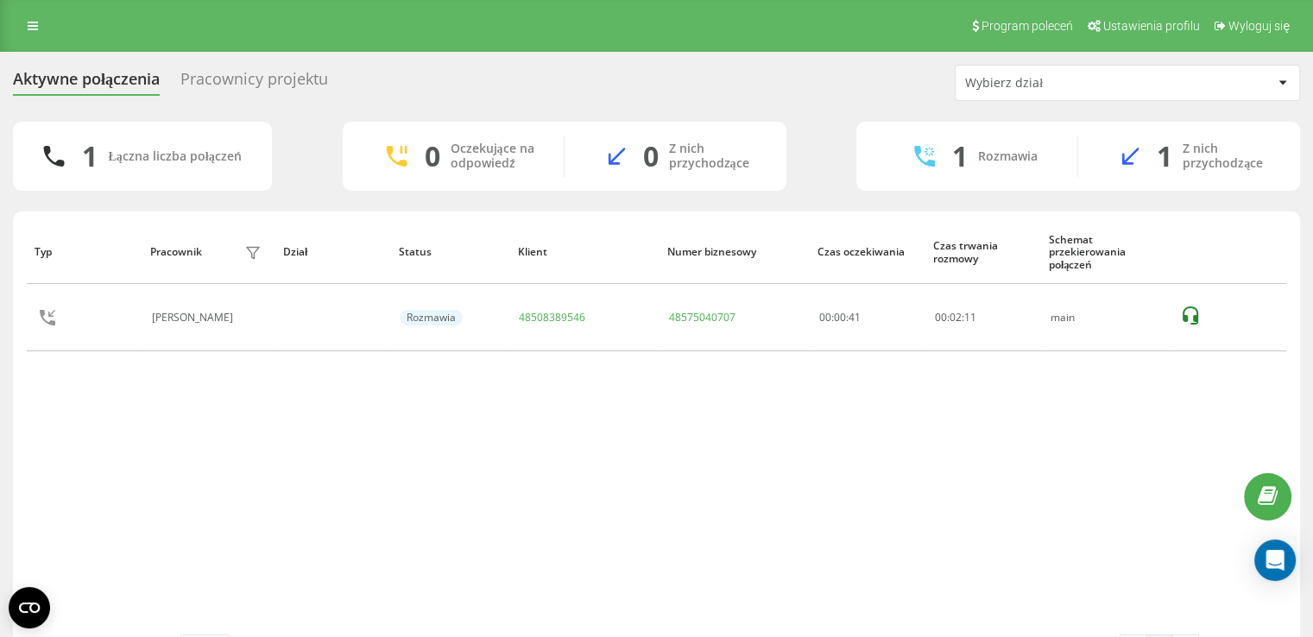
click at [231, 101] on div "Aktywne połączenia Pracownicy projektu Wybierz dział 1 Łączna liczba połączeń 0…" at bounding box center [656, 371] width 1287 height 613
click at [230, 98] on div "Aktywne połączenia Pracownicy projektu Wybierz dział" at bounding box center [656, 83] width 1287 height 36
click at [226, 76] on div "Pracownicy projektu" at bounding box center [254, 83] width 148 height 27
click at [277, 73] on div "Pracownicy projektu" at bounding box center [254, 83] width 148 height 27
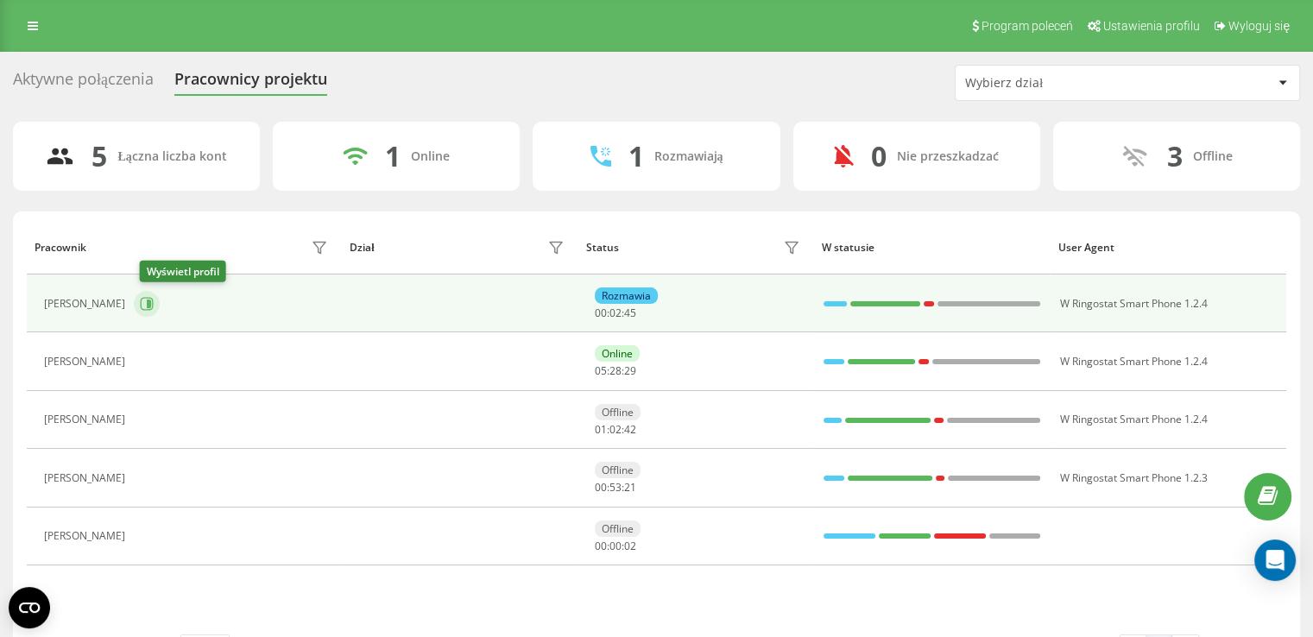
click at [151, 305] on icon at bounding box center [149, 303] width 4 height 9
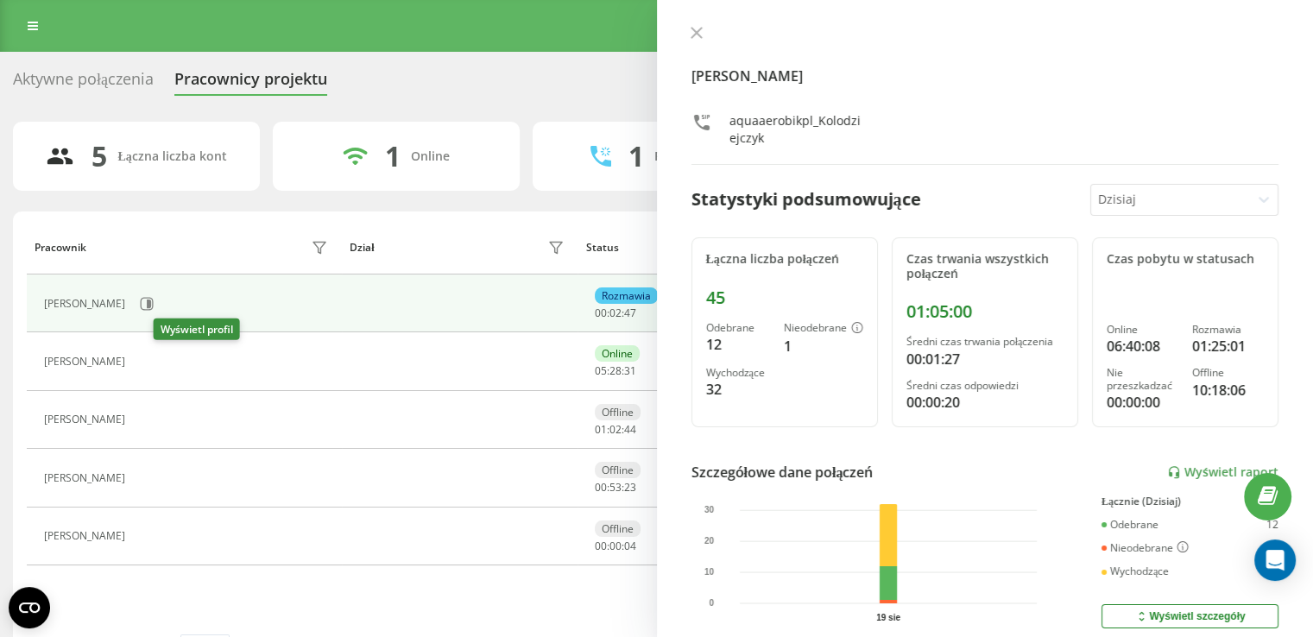
click at [148, 364] on icon at bounding box center [146, 361] width 4 height 9
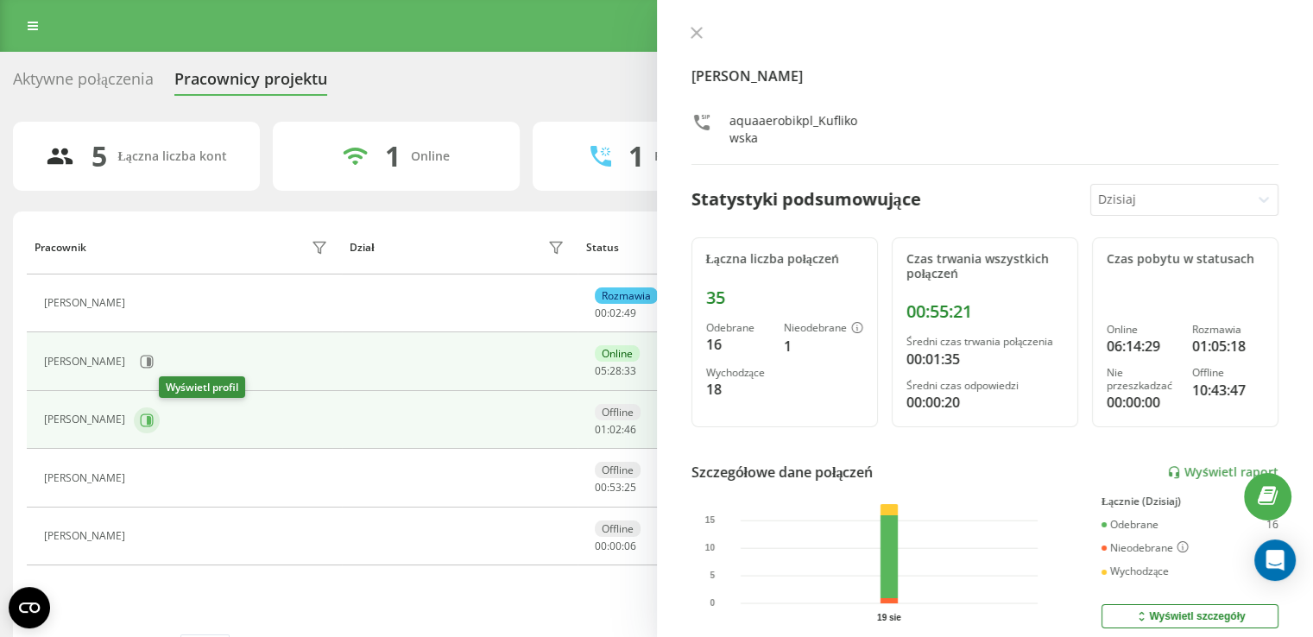
click at [151, 416] on icon at bounding box center [149, 419] width 4 height 9
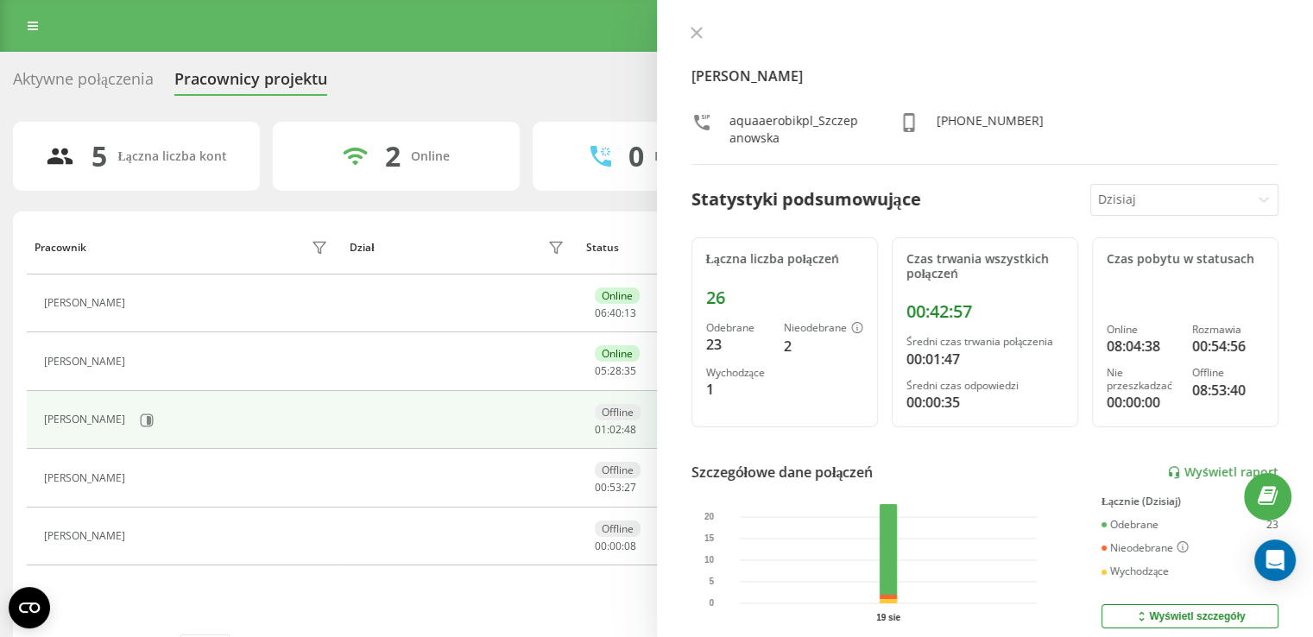
click at [691, 45] on div "Marta Szczepanowska aquaaerobikpl_Szczepanowska +48506899236" at bounding box center [985, 95] width 588 height 139
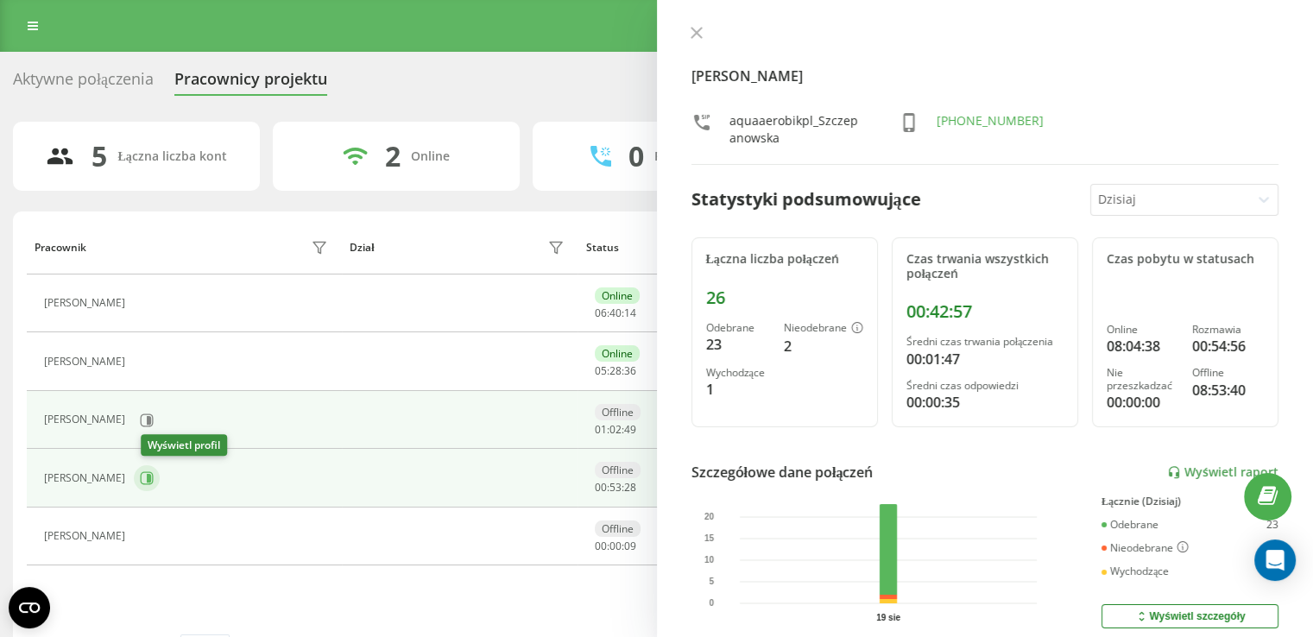
click at [148, 474] on icon at bounding box center [147, 477] width 13 height 13
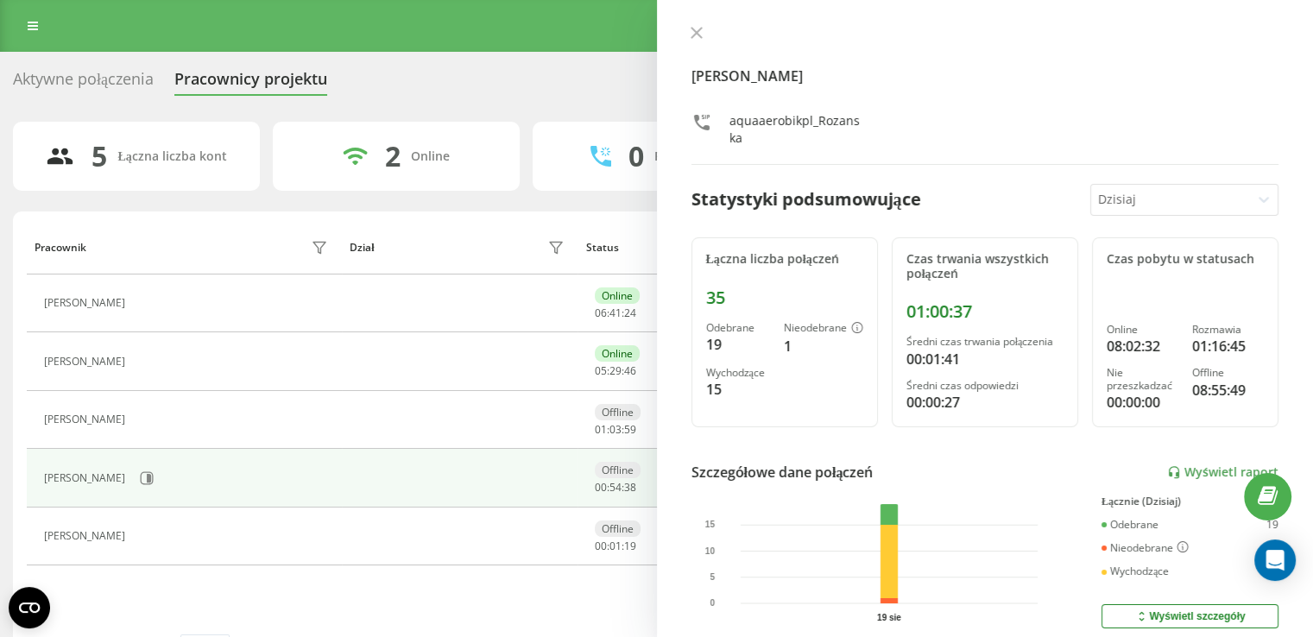
click at [696, 42] on button at bounding box center [696, 34] width 22 height 16
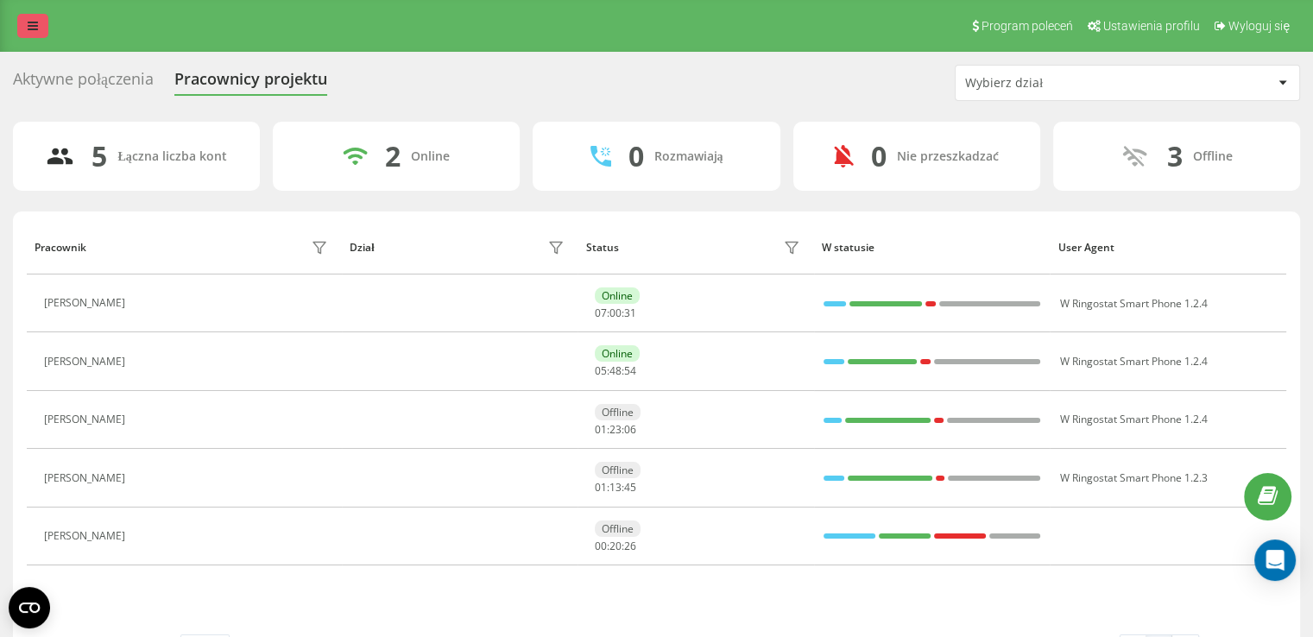
click at [17, 31] on div "Program poleceń Ustawienia profilu Wyloguj się" at bounding box center [656, 26] width 1313 height 52
click at [33, 35] on link at bounding box center [32, 26] width 31 height 24
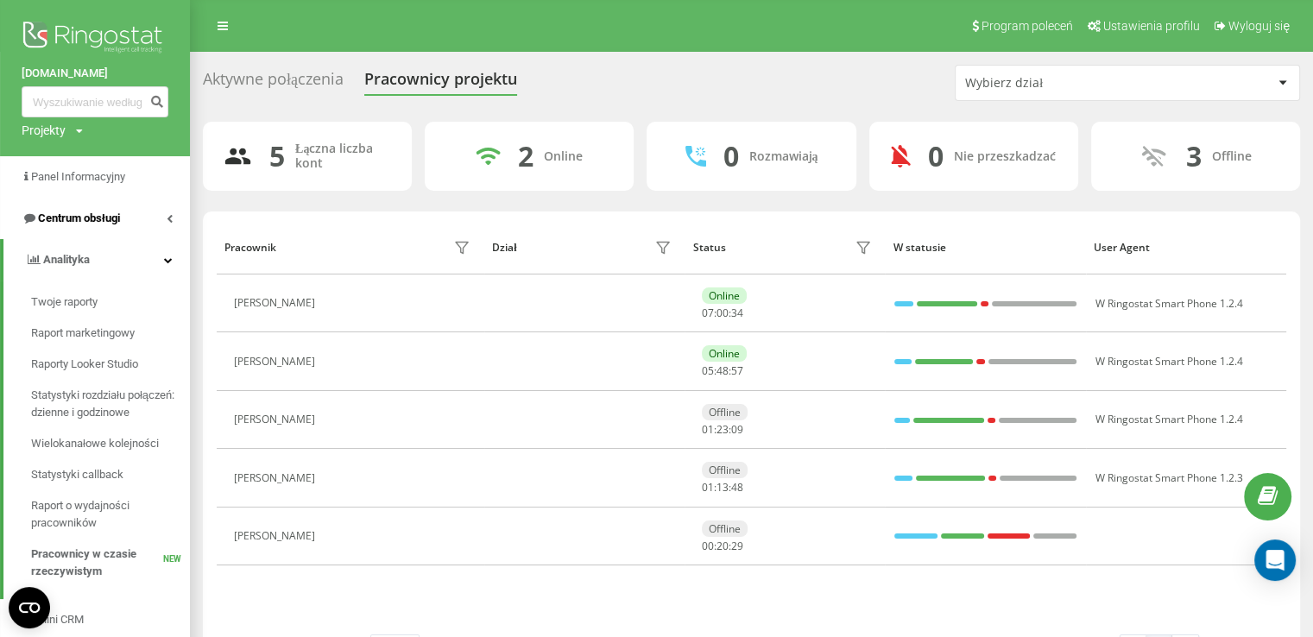
click at [134, 217] on link "Centrum obsługi" at bounding box center [95, 218] width 190 height 41
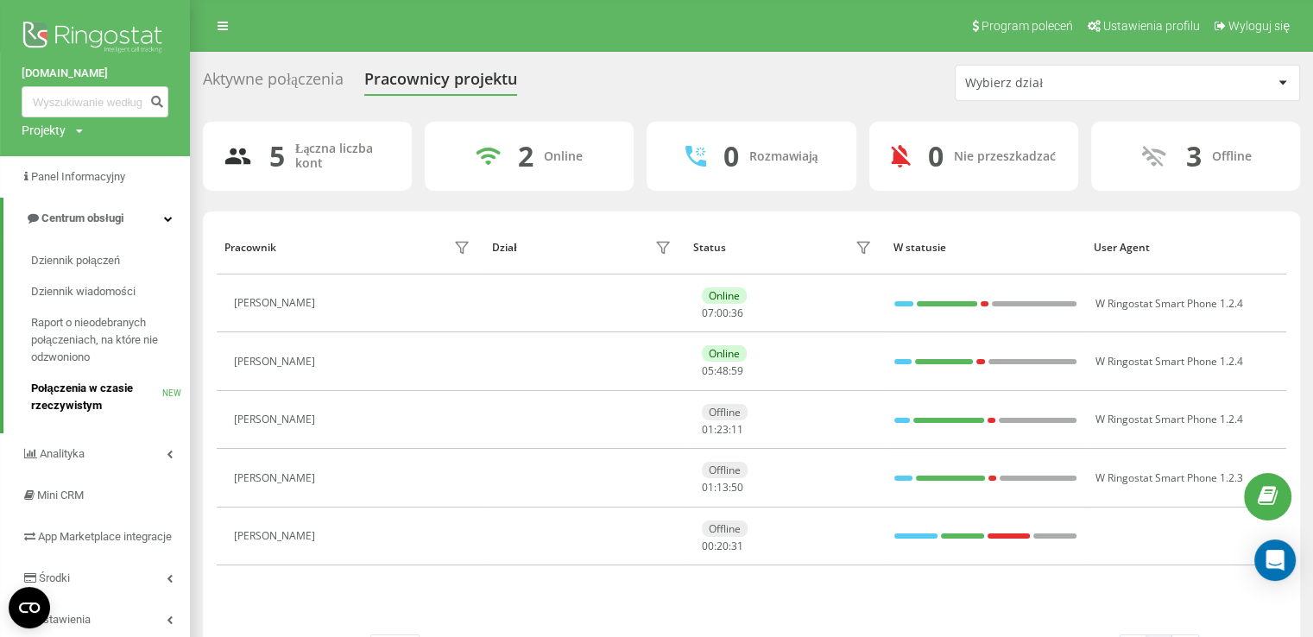
click at [123, 387] on span "Połączenia w czasie rzeczywistym" at bounding box center [96, 397] width 131 height 35
click at [104, 345] on span "Raport o nieodebranych połączeniach, na które nie odzwoniono" at bounding box center [106, 340] width 150 height 52
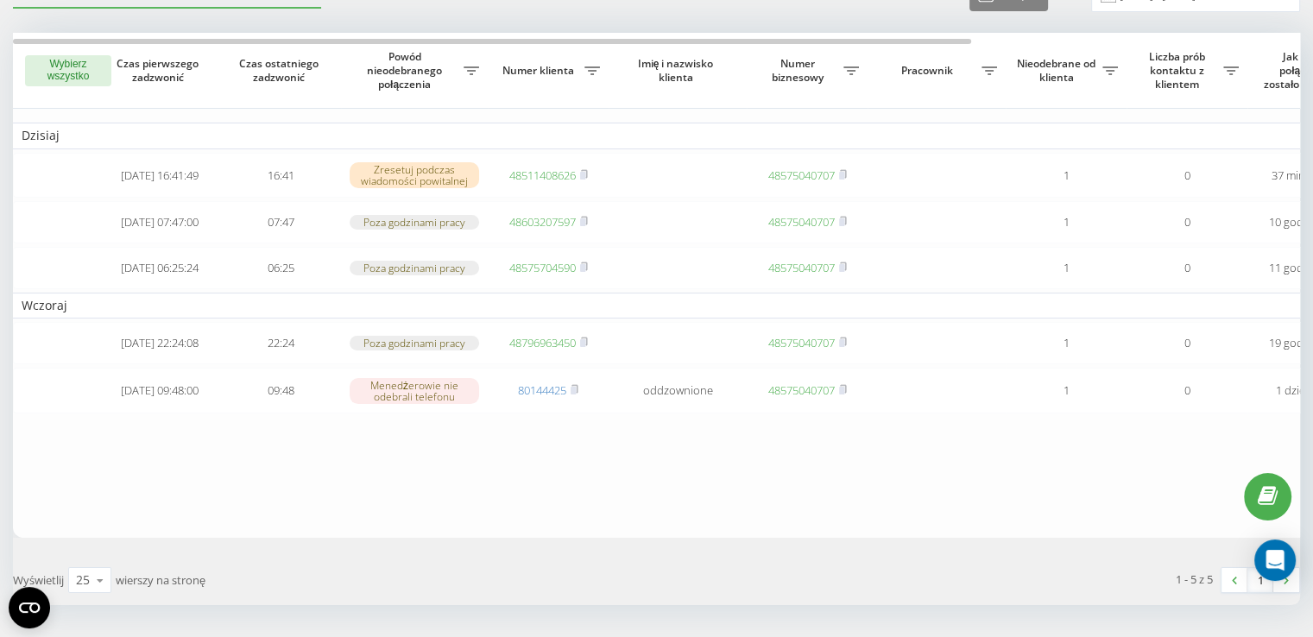
click at [73, 81] on button "Wybierz wszystko" at bounding box center [68, 70] width 86 height 31
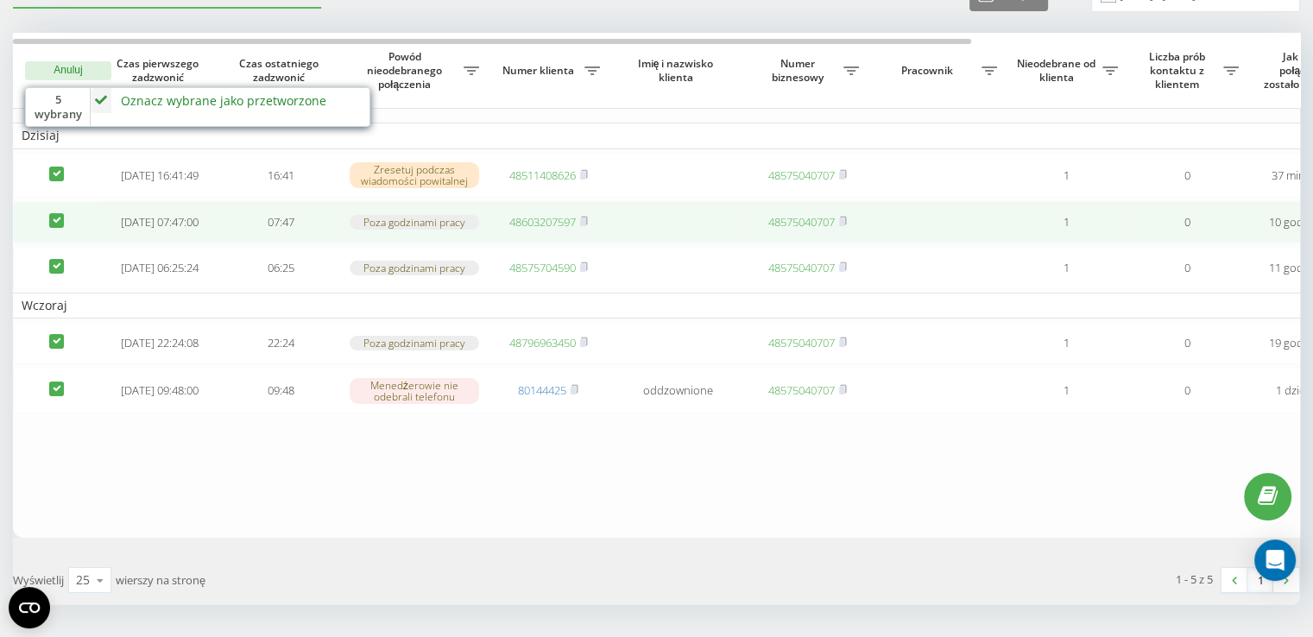
drag, startPoint x: 60, startPoint y: 218, endPoint x: 59, endPoint y: 230, distance: 12.1
click at [59, 213] on label at bounding box center [56, 213] width 15 height 0
checkbox input "false"
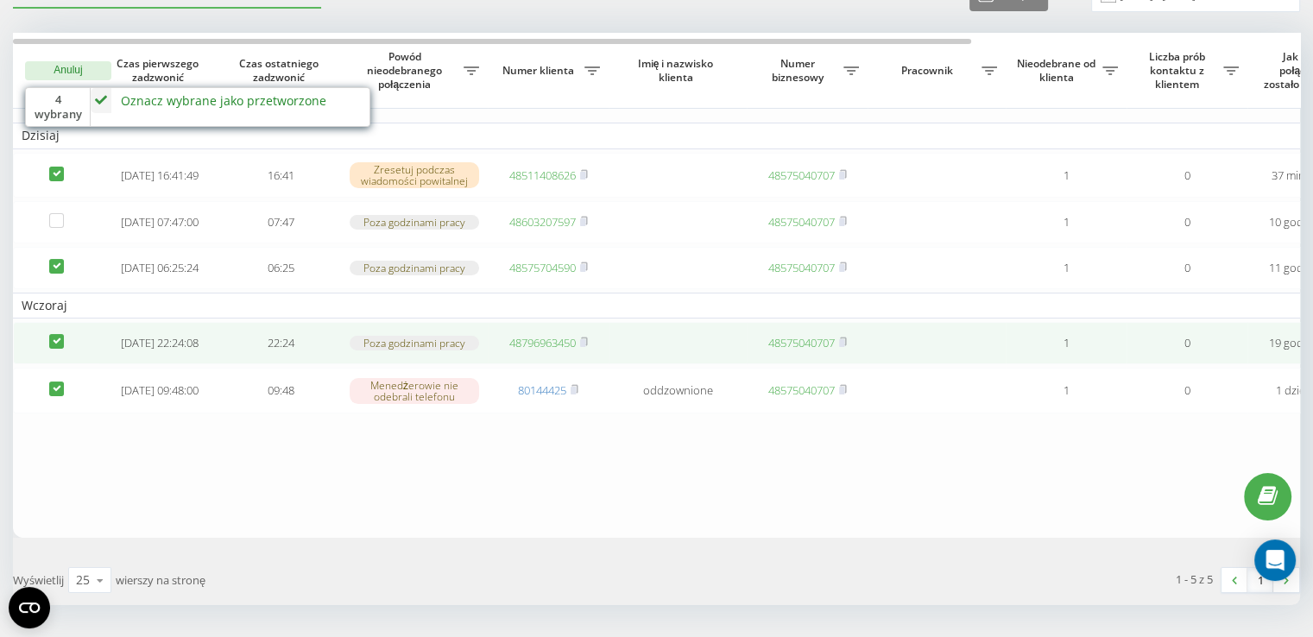
drag, startPoint x: 57, startPoint y: 274, endPoint x: 59, endPoint y: 338, distance: 64.7
click at [57, 259] on label at bounding box center [56, 259] width 15 height 0
checkbox input "false"
click at [57, 334] on label at bounding box center [56, 334] width 15 height 0
checkbox input "false"
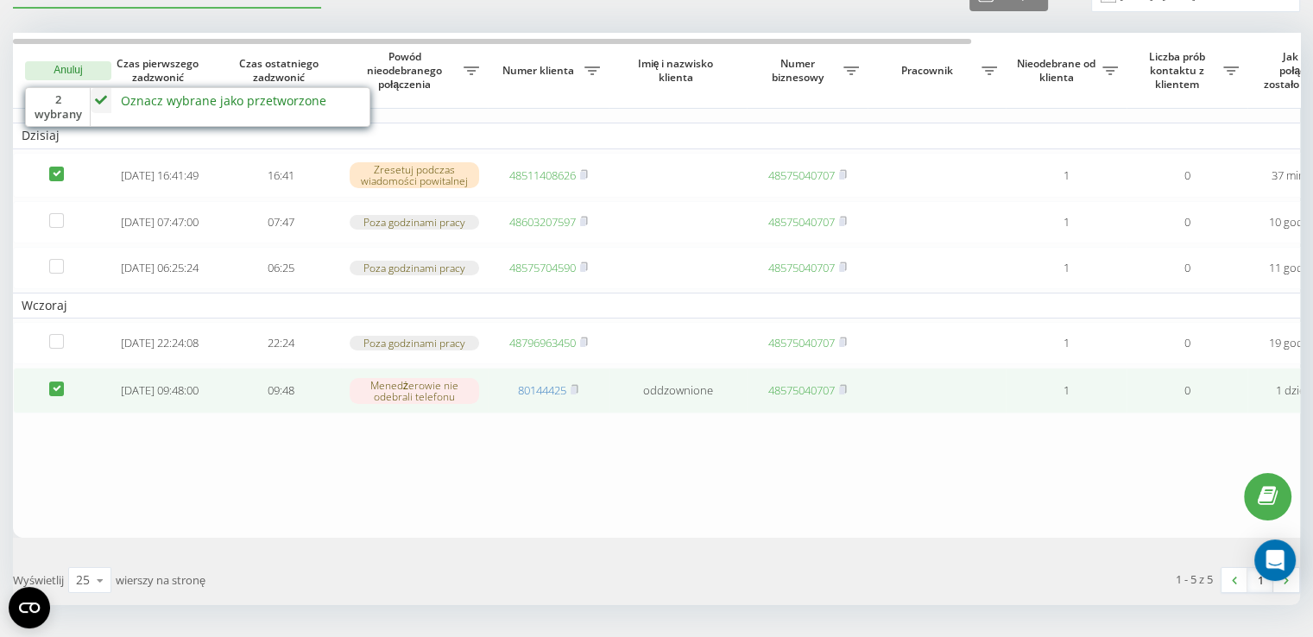
click at [57, 381] on label at bounding box center [56, 381] width 15 height 0
checkbox input "false"
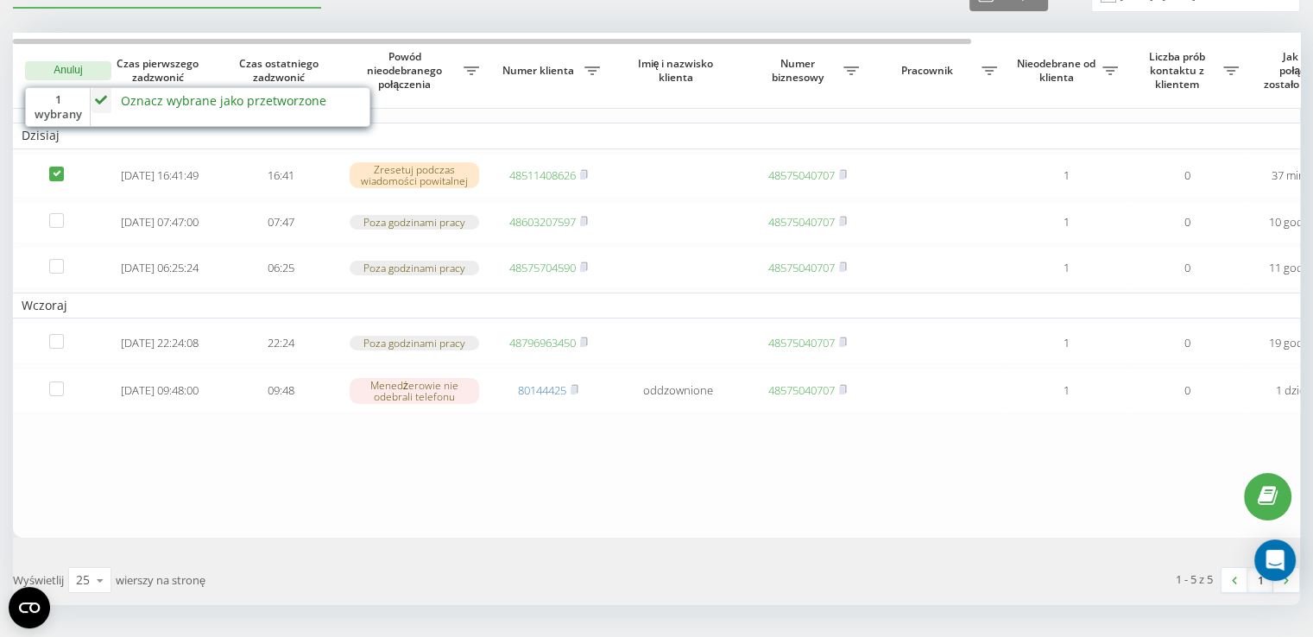
click at [155, 106] on div "Oznacz wybrane jako przetworzone" at bounding box center [223, 100] width 205 height 16
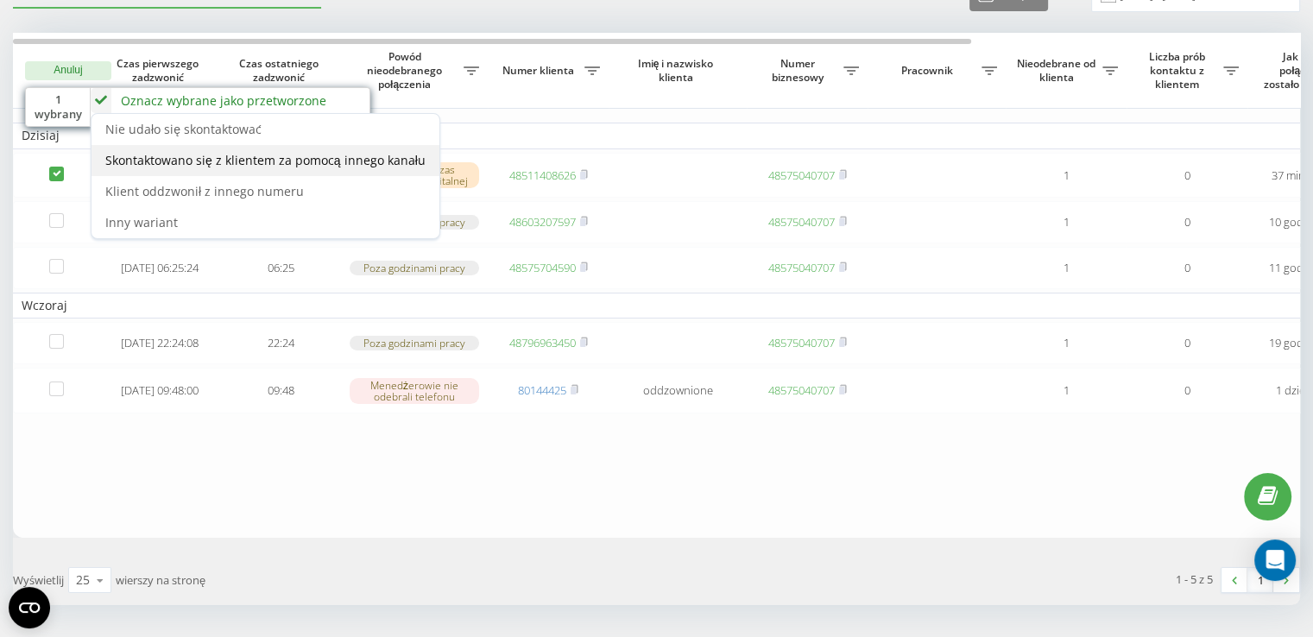
click at [324, 152] on span "Skontaktowano się z klientem za pomocą innego kanału" at bounding box center [265, 160] width 320 height 16
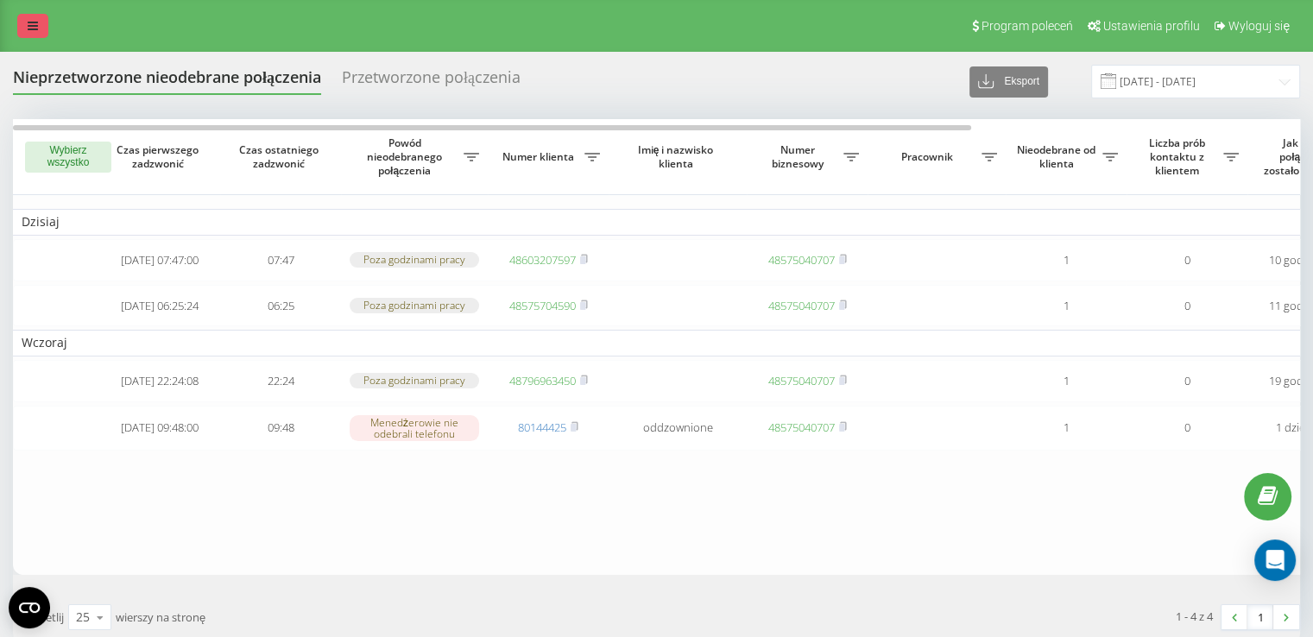
click at [20, 22] on link at bounding box center [32, 26] width 31 height 24
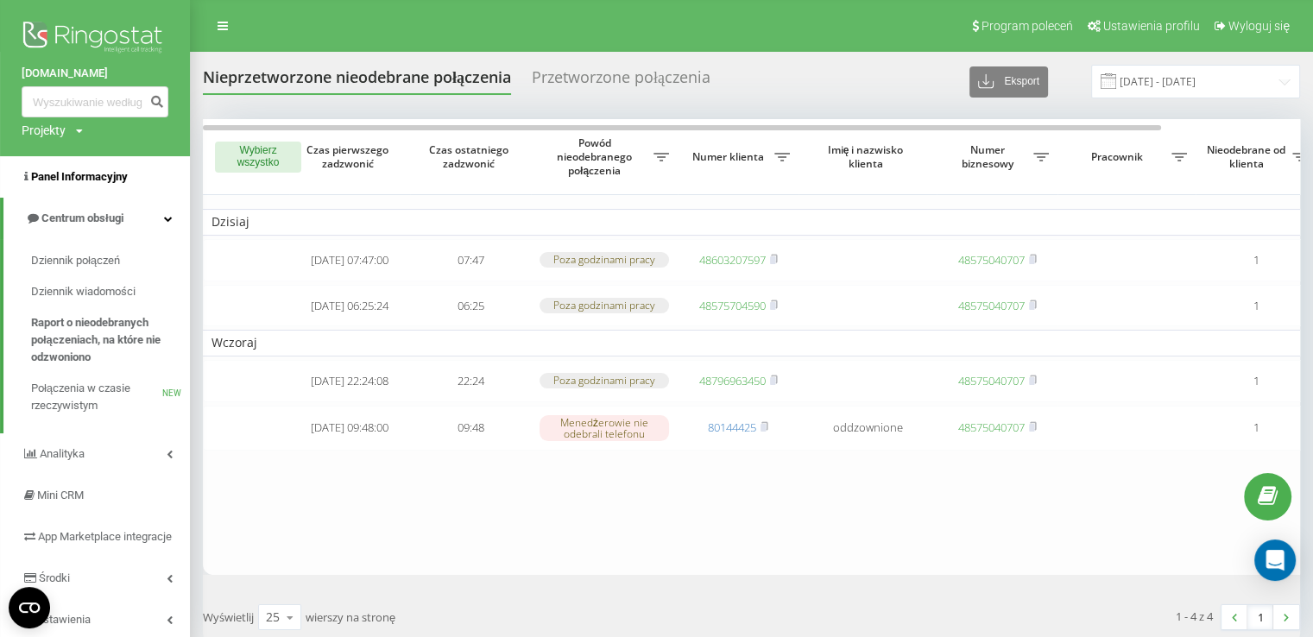
click at [77, 167] on link "Panel Informacyjny" at bounding box center [95, 176] width 190 height 41
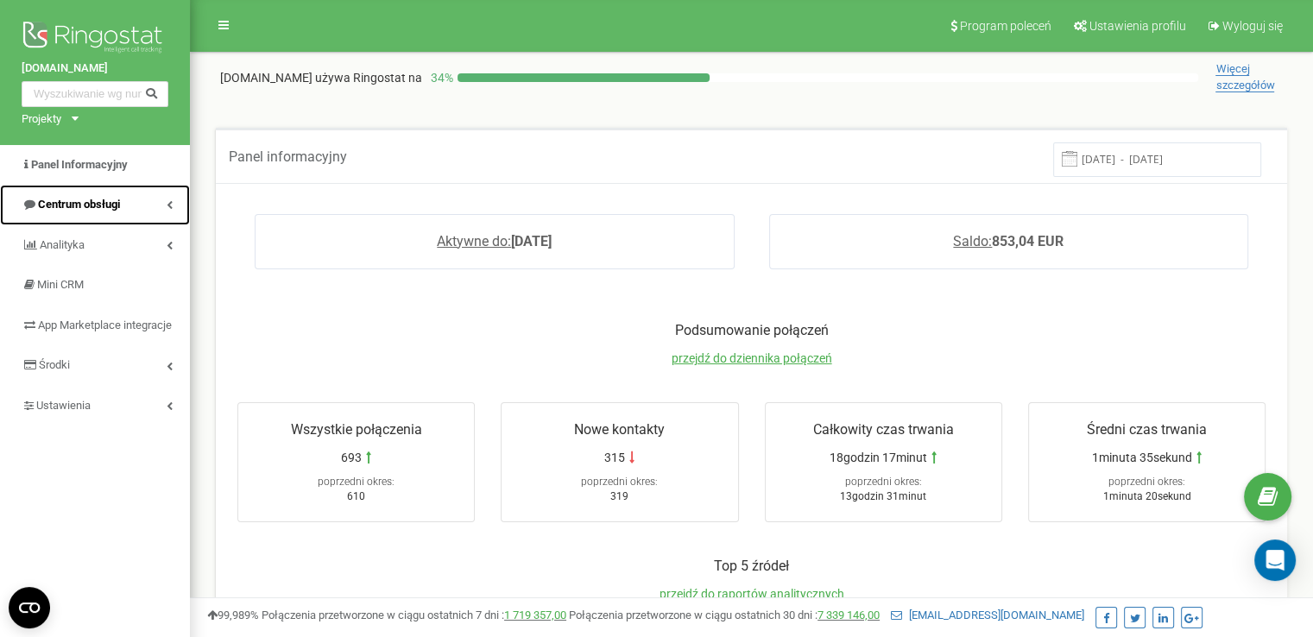
click at [122, 207] on link "Centrum obsługi" at bounding box center [95, 205] width 190 height 41
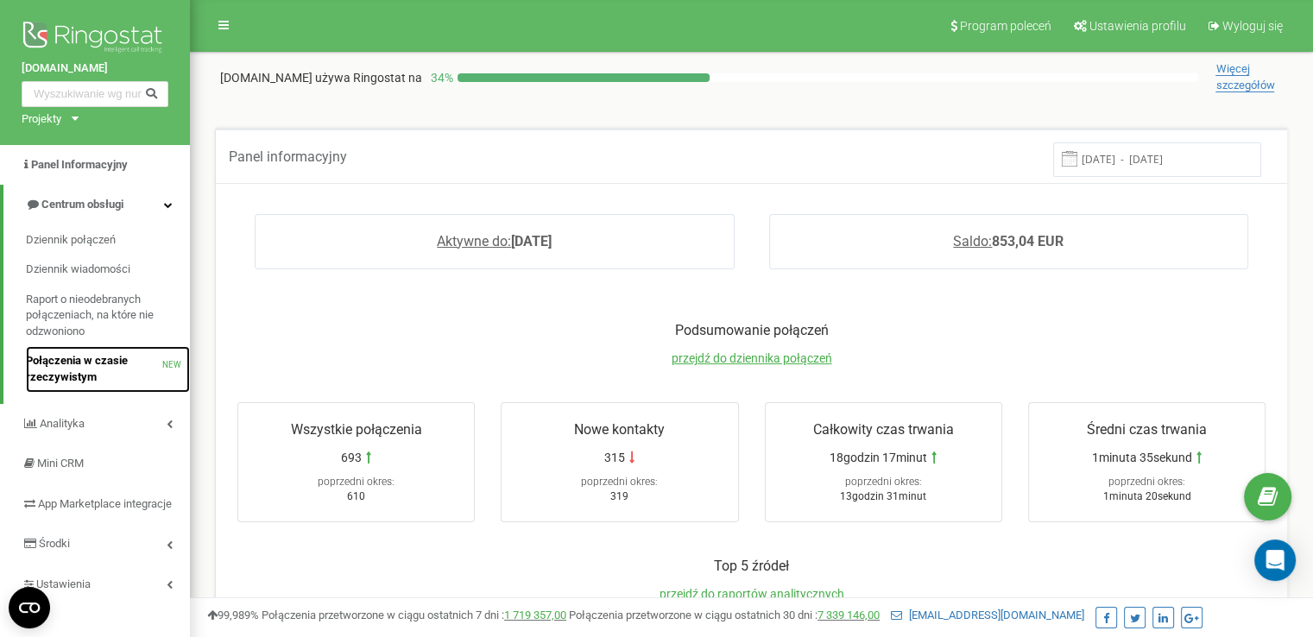
click at [121, 366] on span "Połączenia w czasie rzeczywistym" at bounding box center [94, 369] width 136 height 32
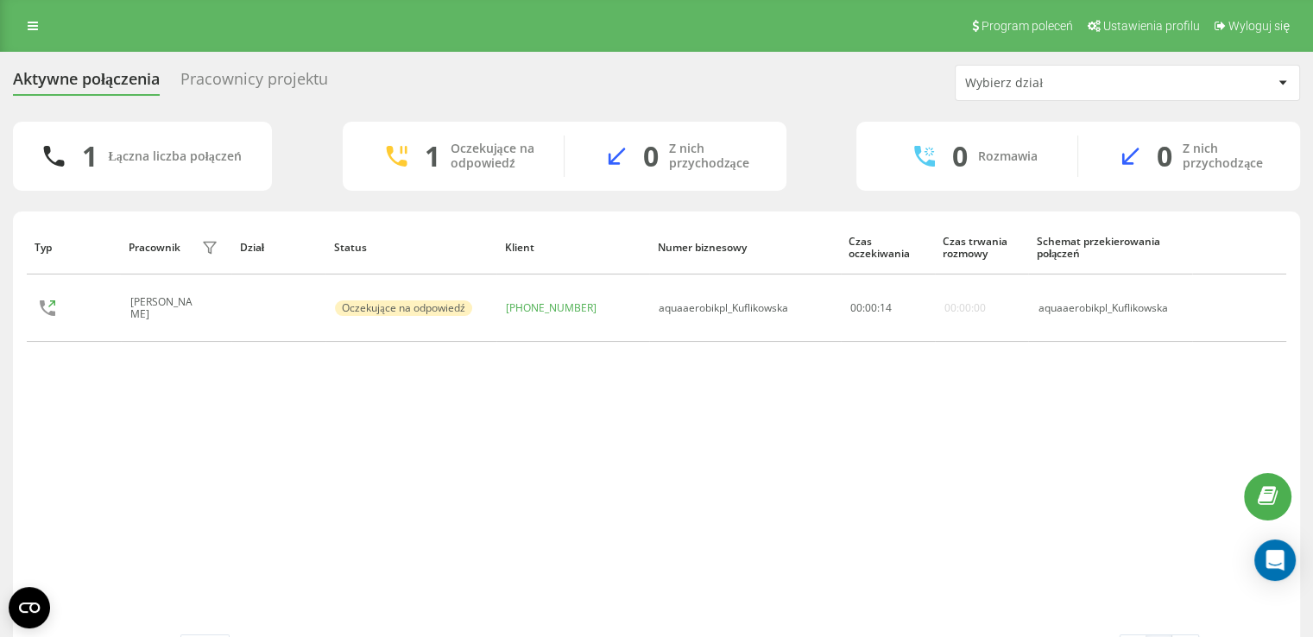
click at [252, 77] on div "Pracownicy projektu" at bounding box center [254, 83] width 148 height 27
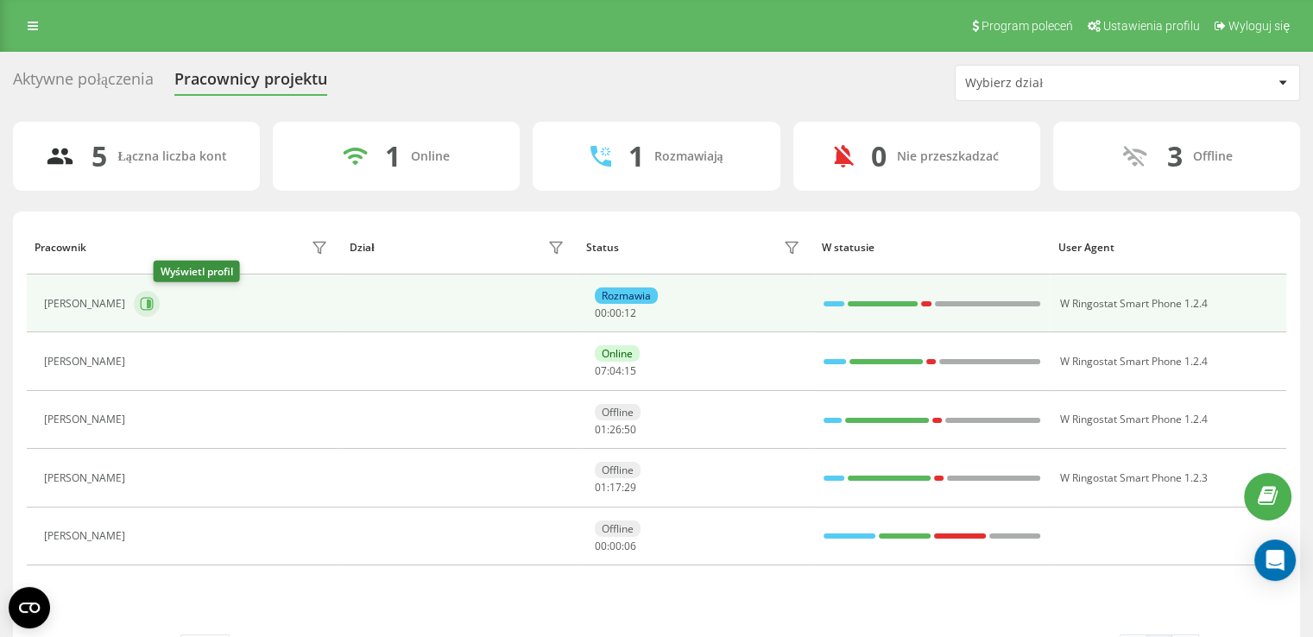
click at [155, 304] on button at bounding box center [147, 304] width 26 height 26
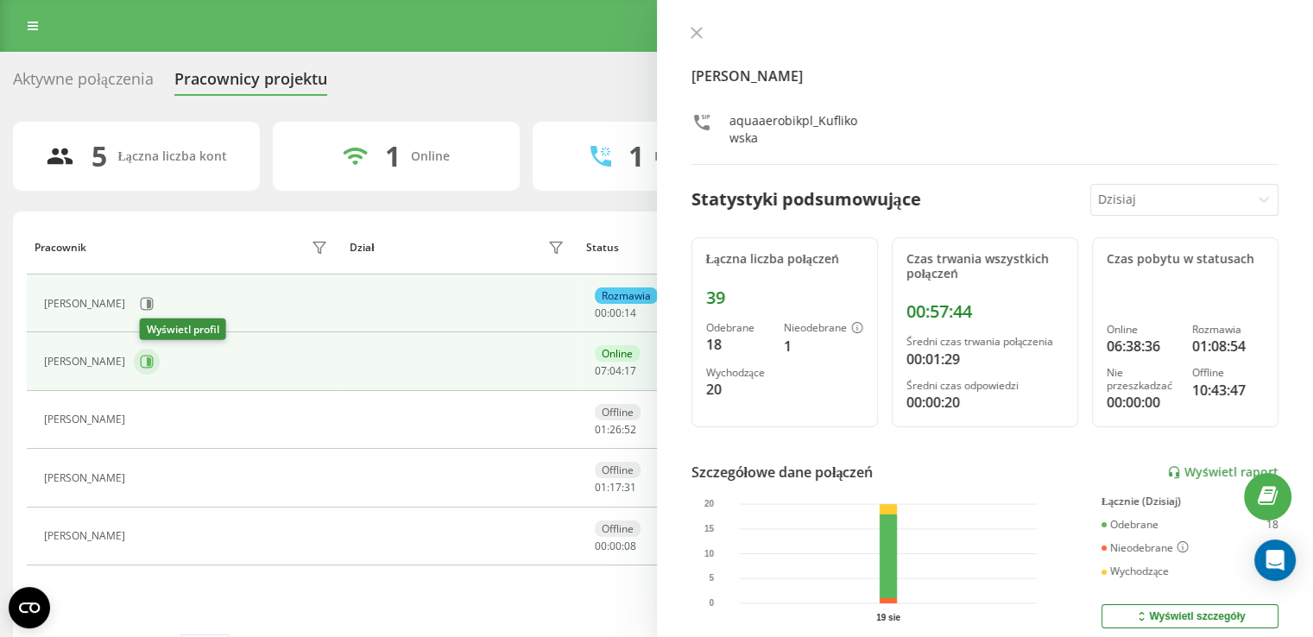
click at [160, 356] on button at bounding box center [147, 362] width 26 height 26
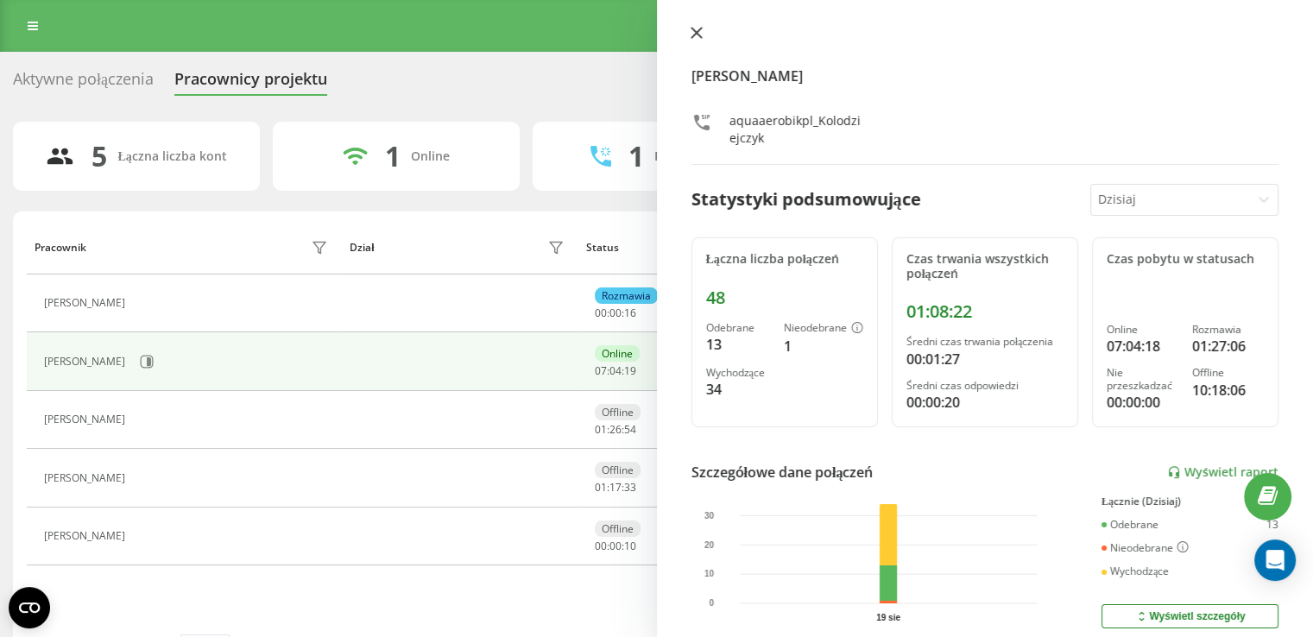
click at [701, 37] on icon at bounding box center [695, 33] width 10 height 10
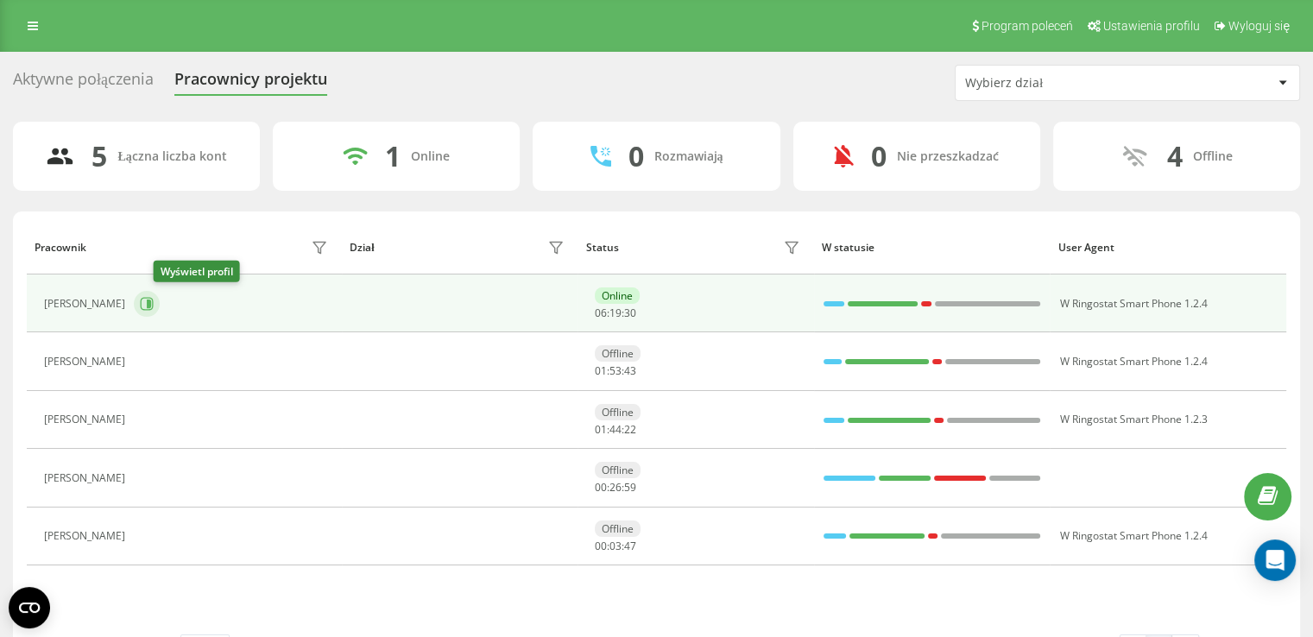
click at [151, 299] on icon at bounding box center [149, 303] width 4 height 9
